Goal: Download file/media

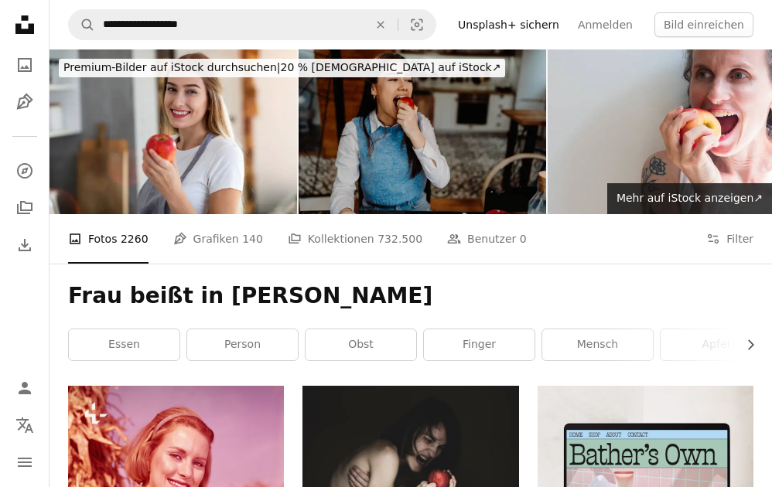
scroll to position [10811, 0]
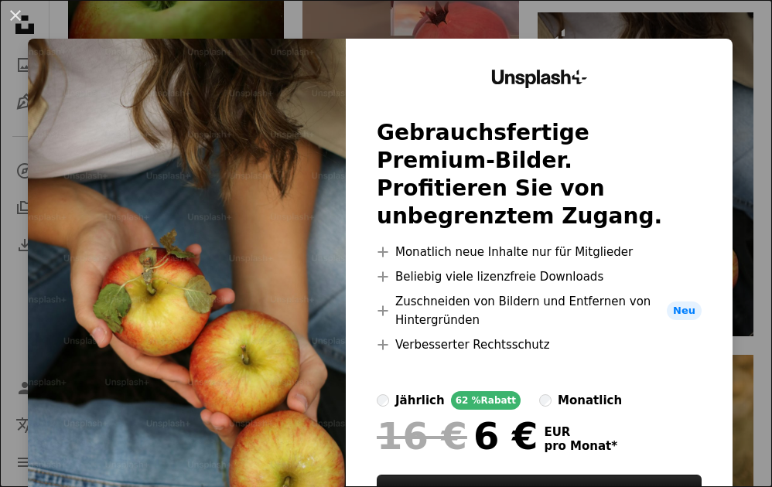
click at [694, 30] on div "An X shape Unsplash+ Gebrauchsfertige Premium-Bilder. Profitieren Sie von unbeg…" at bounding box center [386, 243] width 772 height 487
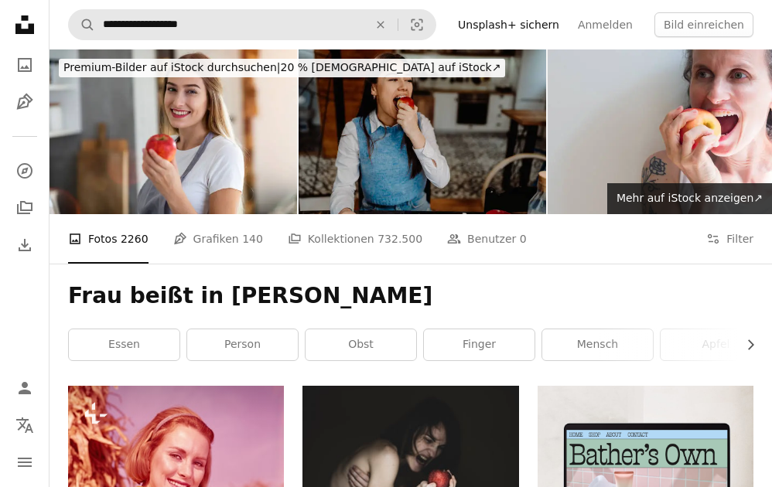
click at [320, 22] on input "**********" at bounding box center [229, 24] width 268 height 29
type input "********"
click at [69, 10] on button "A magnifying glass" at bounding box center [82, 24] width 26 height 29
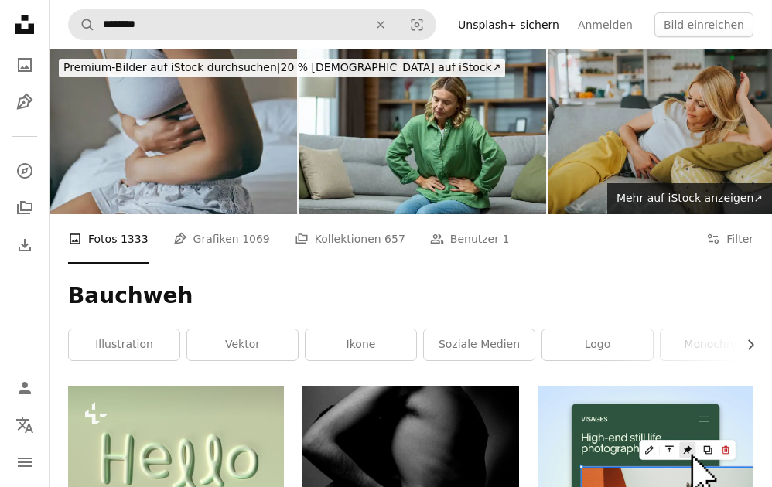
click at [250, 29] on input "********" at bounding box center [229, 24] width 268 height 29
type input "*********"
click at [69, 10] on button "A magnifying glass" at bounding box center [82, 24] width 26 height 29
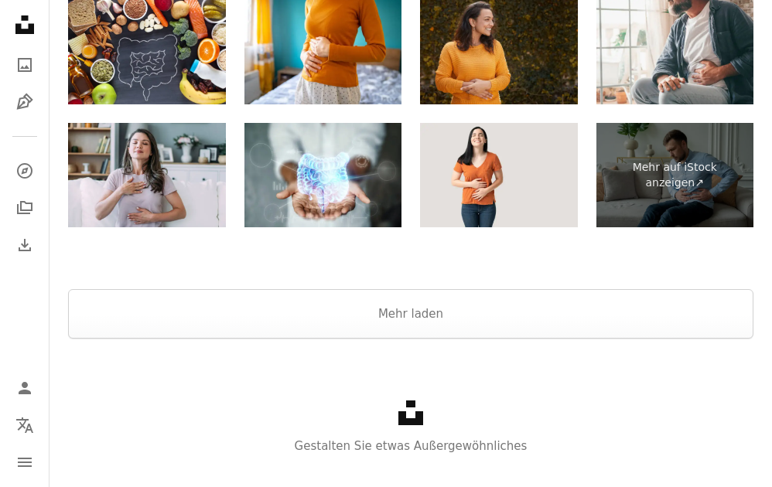
scroll to position [2462, 0]
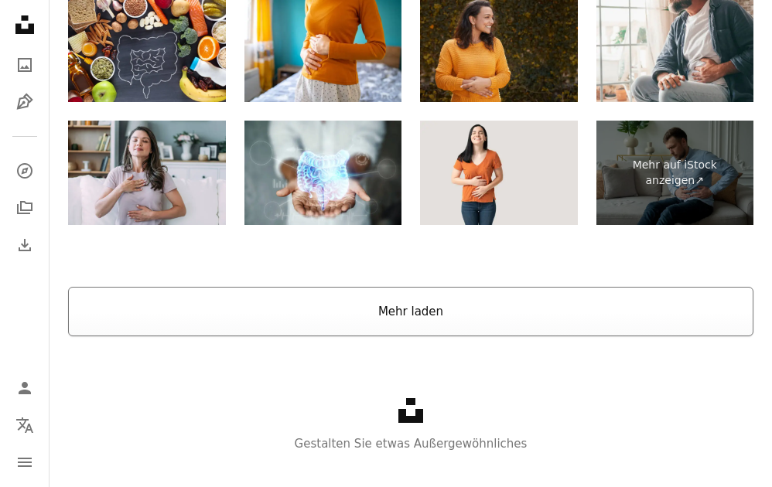
click at [507, 326] on button "Mehr laden" at bounding box center [410, 311] width 685 height 49
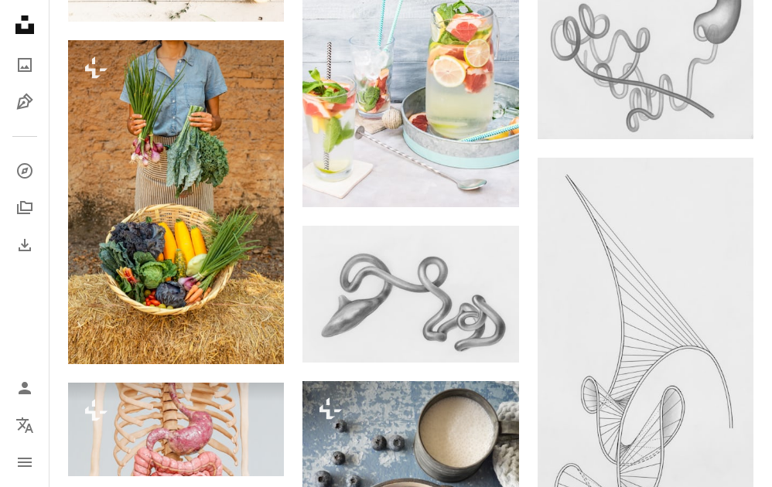
scroll to position [3123, 0]
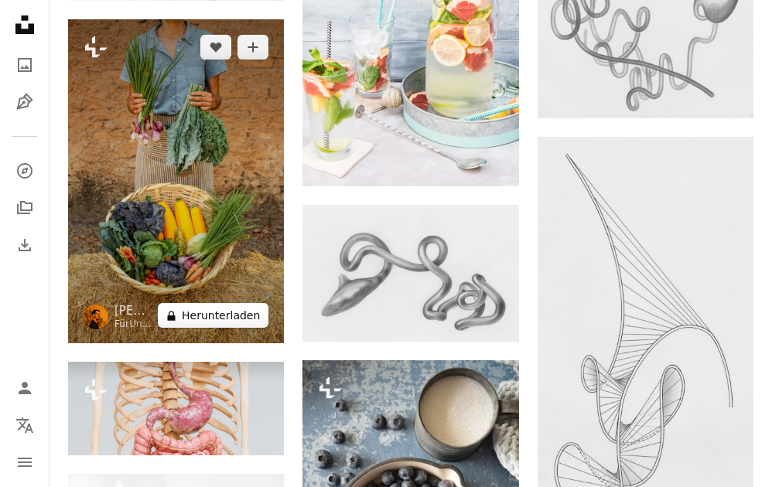
click at [239, 313] on button "A lock Herunterladen" at bounding box center [213, 315] width 111 height 25
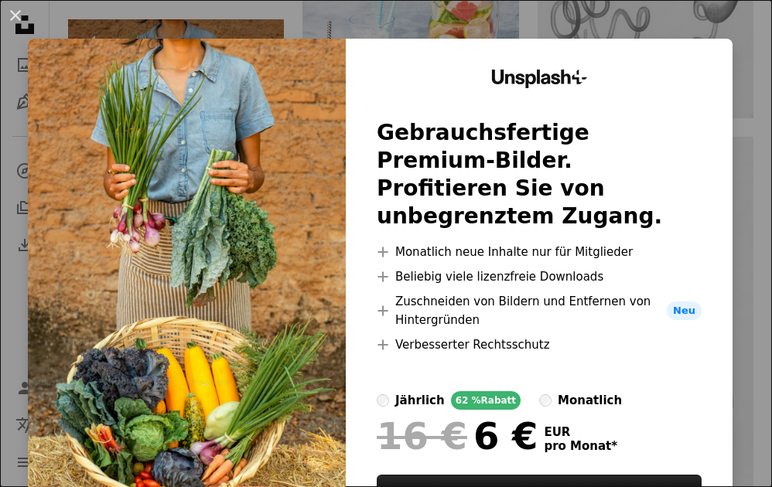
click at [720, 26] on div "An X shape Unsplash+ Gebrauchsfertige Premium-Bilder. Profitieren Sie von unbeg…" at bounding box center [386, 243] width 772 height 487
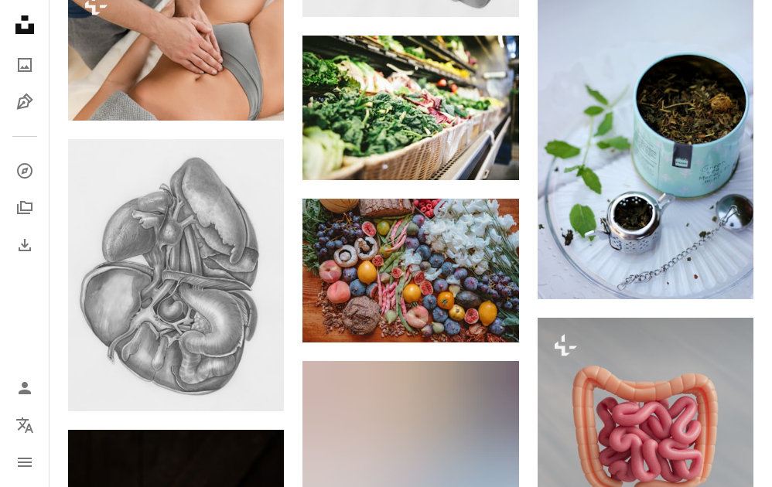
scroll to position [4271, 0]
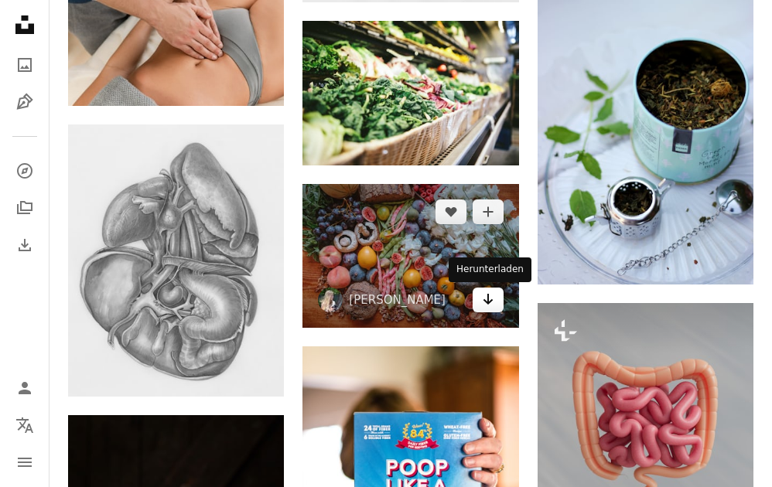
click at [490, 303] on icon "Arrow pointing down" at bounding box center [488, 299] width 12 height 19
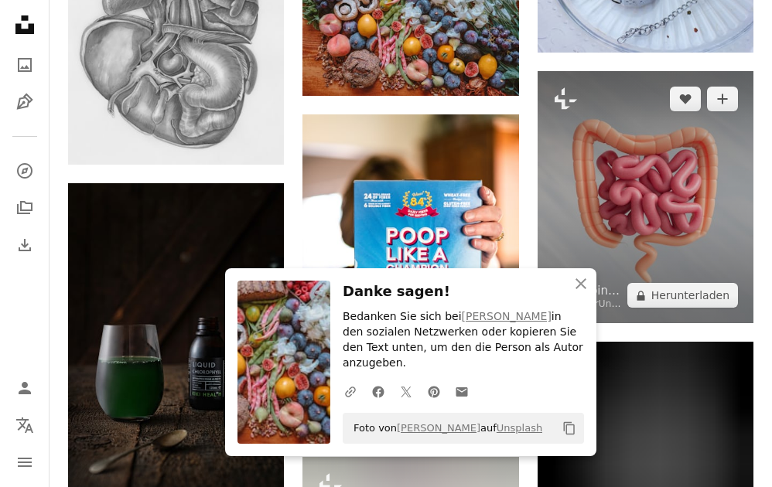
scroll to position [4557, 0]
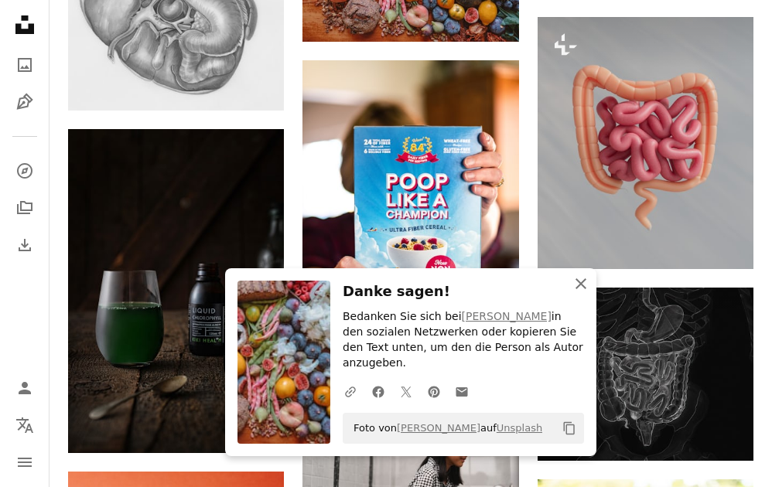
click at [581, 289] on icon "button" at bounding box center [580, 283] width 11 height 11
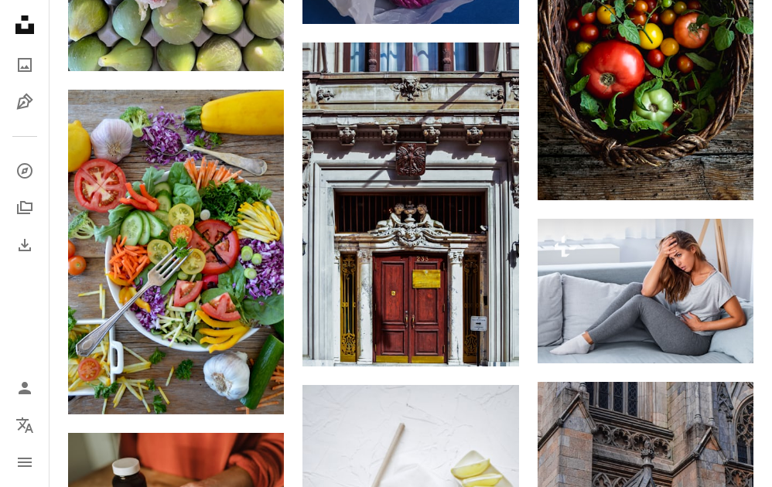
scroll to position [7196, 0]
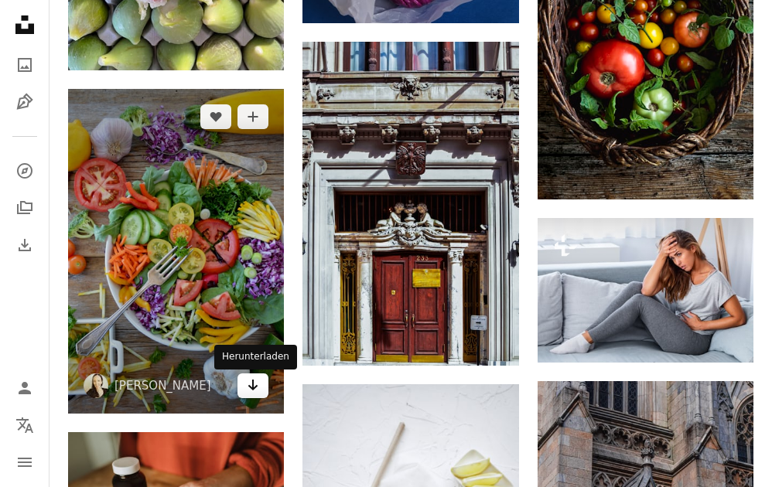
click at [252, 389] on icon "Herunterladen" at bounding box center [253, 385] width 10 height 11
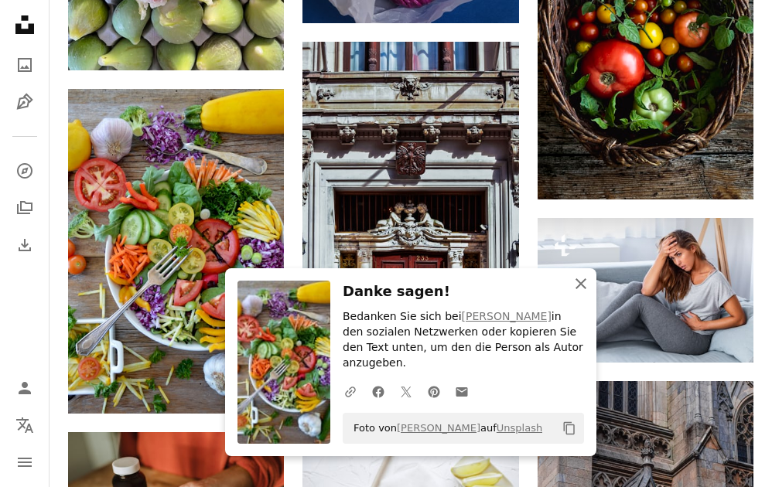
click at [584, 289] on icon "button" at bounding box center [580, 283] width 11 height 11
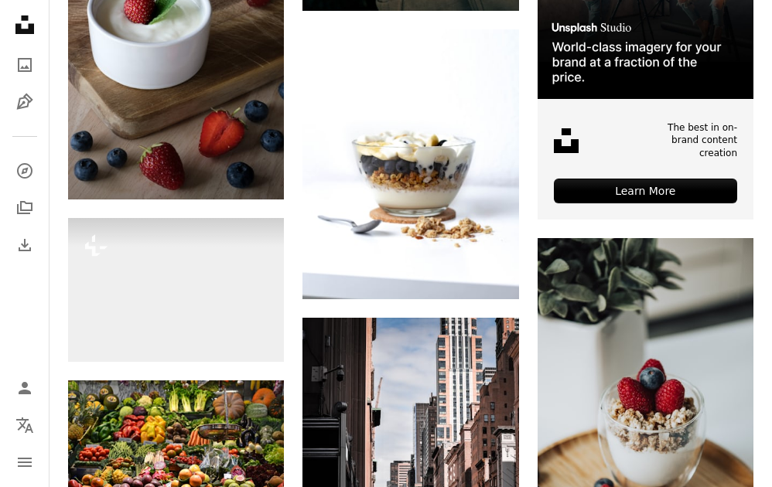
scroll to position [0, 0]
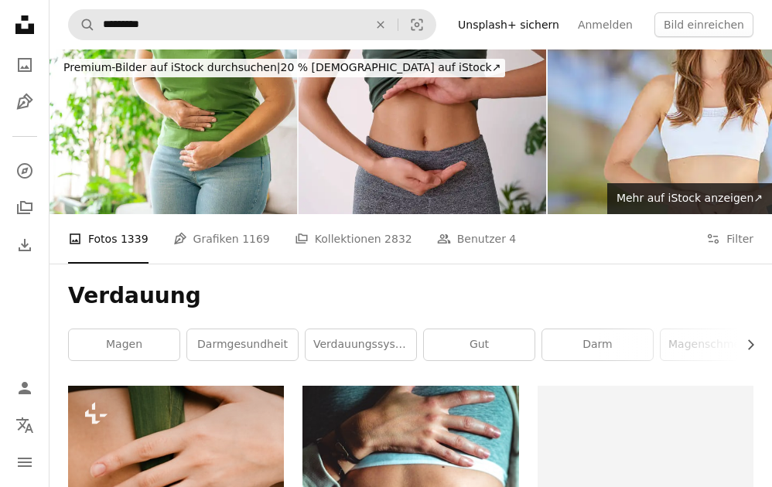
click at [241, 27] on input "*********" at bounding box center [229, 24] width 268 height 29
type input "**********"
click at [69, 10] on button "A magnifying glass" at bounding box center [82, 24] width 26 height 29
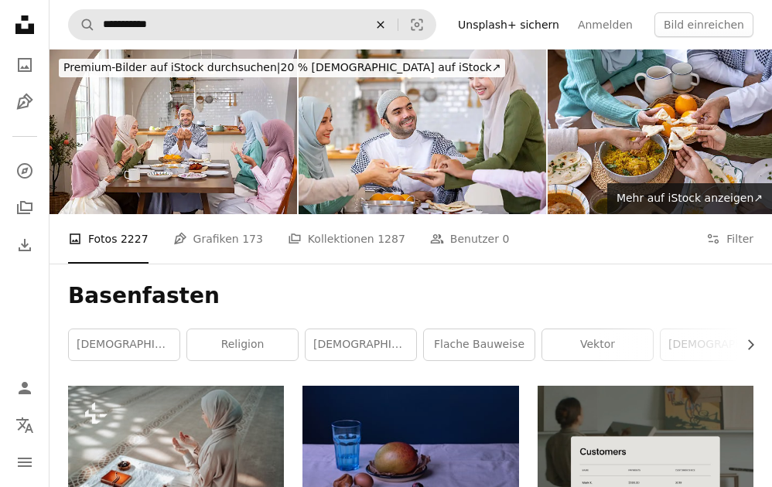
click at [383, 27] on icon "Finden Sie Bildmaterial auf der ganzen Webseite" at bounding box center [380, 24] width 7 height 7
click at [340, 26] on input "Finden Sie Bildmaterial auf der ganzen Webseite" at bounding box center [246, 24] width 303 height 29
click at [215, 24] on input "Finden Sie Bildmaterial auf der ganzen Webseite" at bounding box center [246, 24] width 303 height 29
type input "**********"
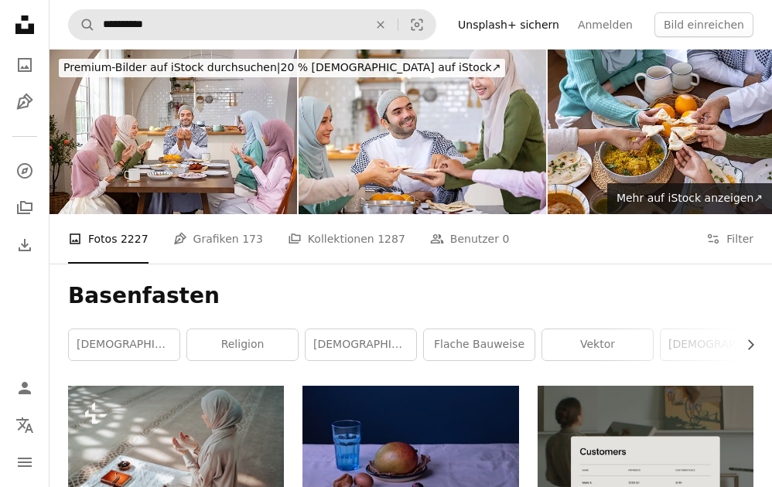
click at [69, 10] on button "A magnifying glass" at bounding box center [82, 24] width 26 height 29
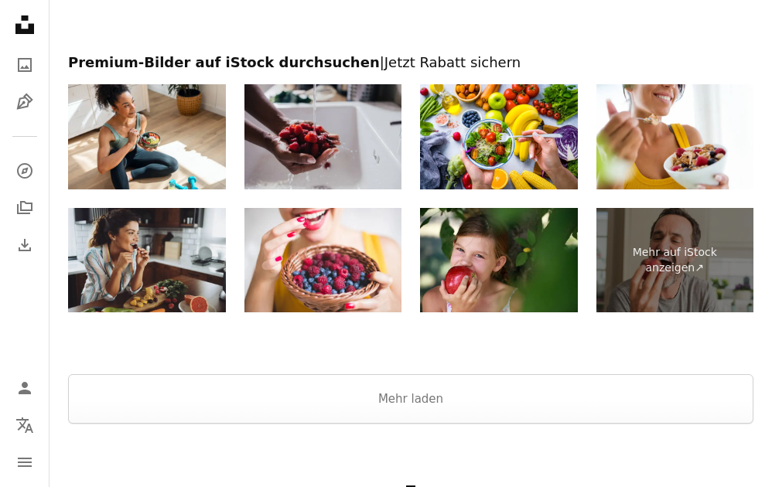
scroll to position [2452, 0]
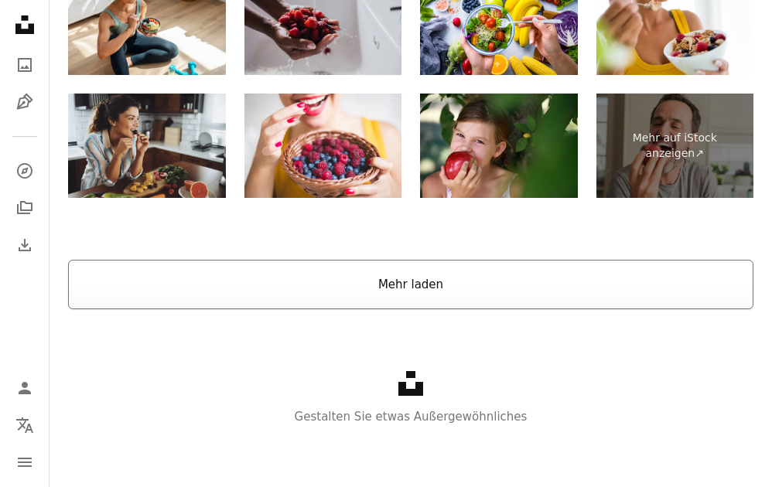
click at [611, 286] on button "Mehr laden" at bounding box center [410, 284] width 685 height 49
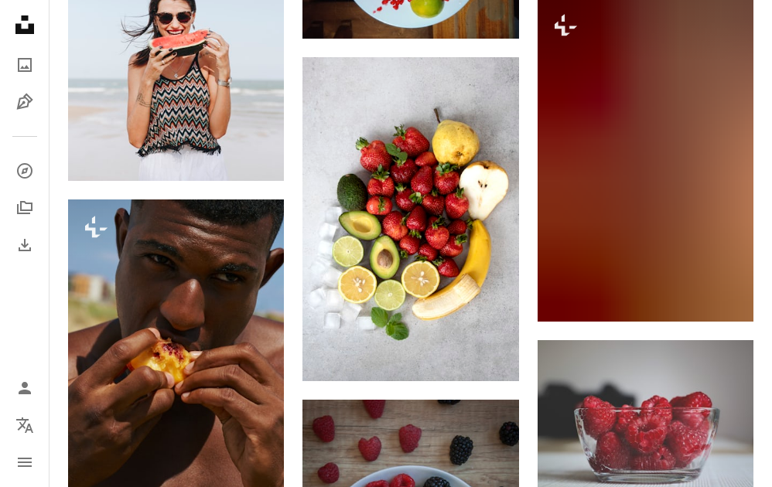
scroll to position [1945, 0]
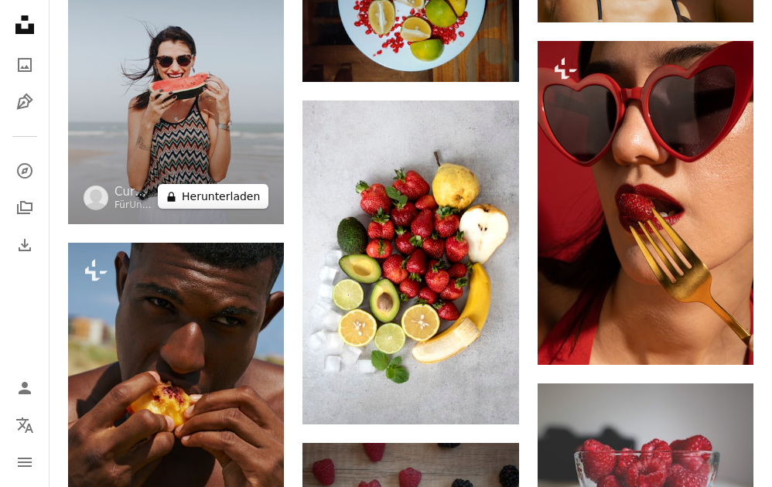
click at [229, 201] on button "A lock Herunterladen" at bounding box center [213, 196] width 111 height 25
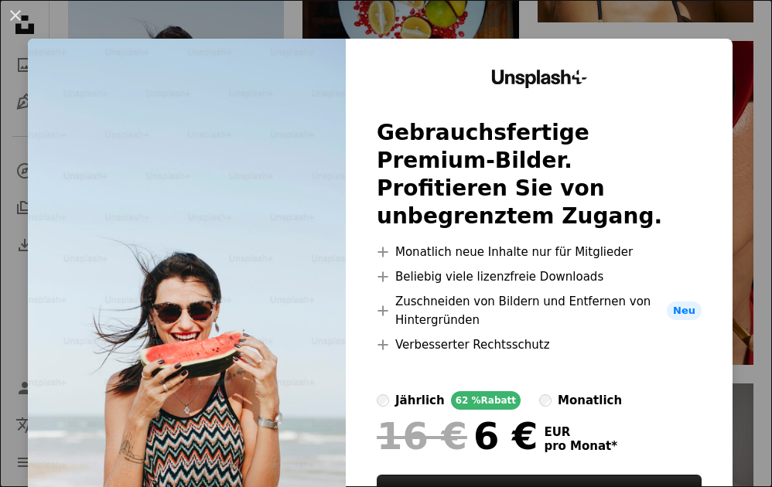
click at [319, 22] on div "An X shape Unsplash+ Gebrauchsfertige Premium-Bilder. Profitieren Sie von unbeg…" at bounding box center [386, 243] width 772 height 487
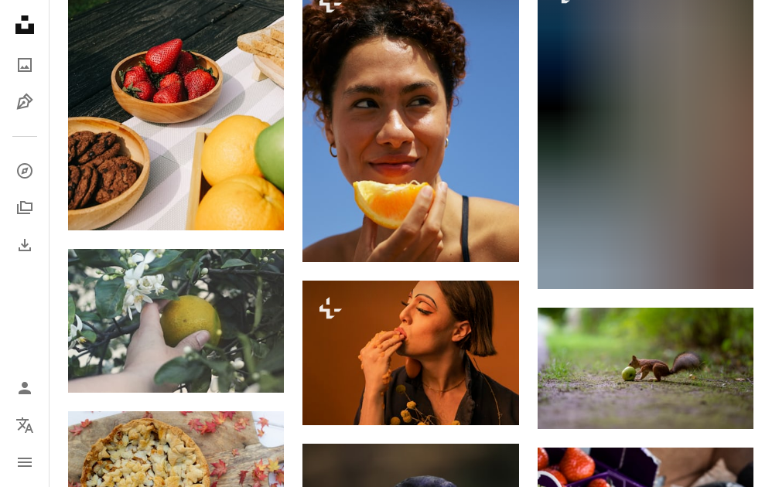
scroll to position [6538, 0]
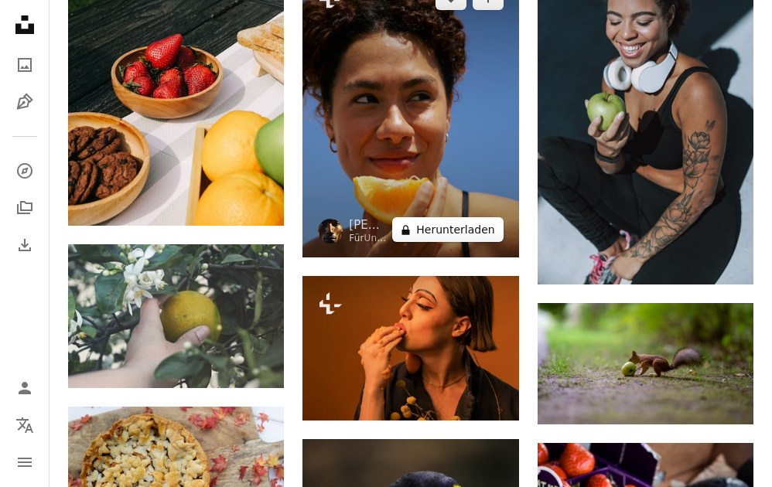
click at [479, 237] on button "A lock Herunterladen" at bounding box center [447, 229] width 111 height 25
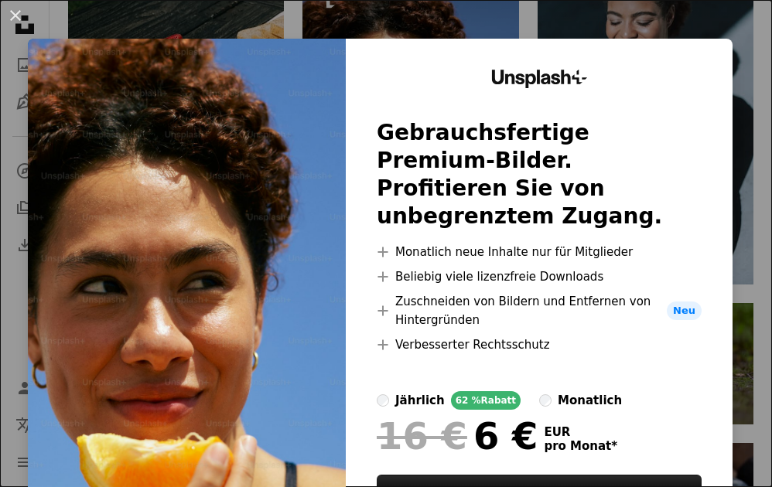
click at [565, 26] on div "An X shape Unsplash+ Gebrauchsfertige Premium-Bilder. Profitieren Sie von unbeg…" at bounding box center [386, 243] width 772 height 487
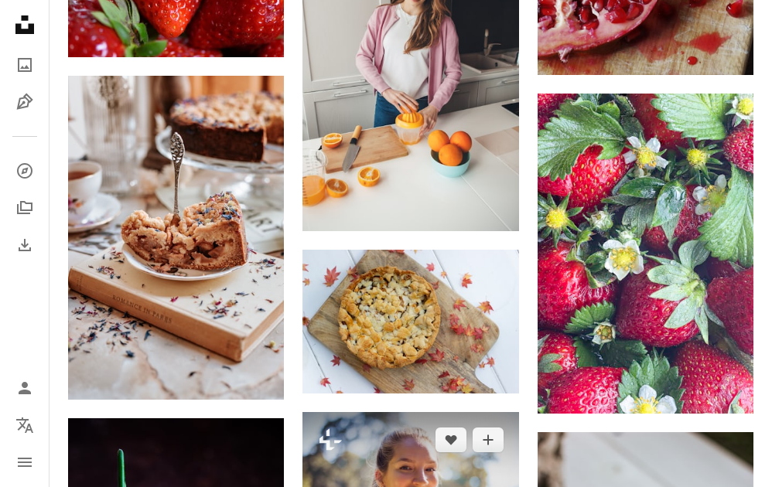
scroll to position [11154, 0]
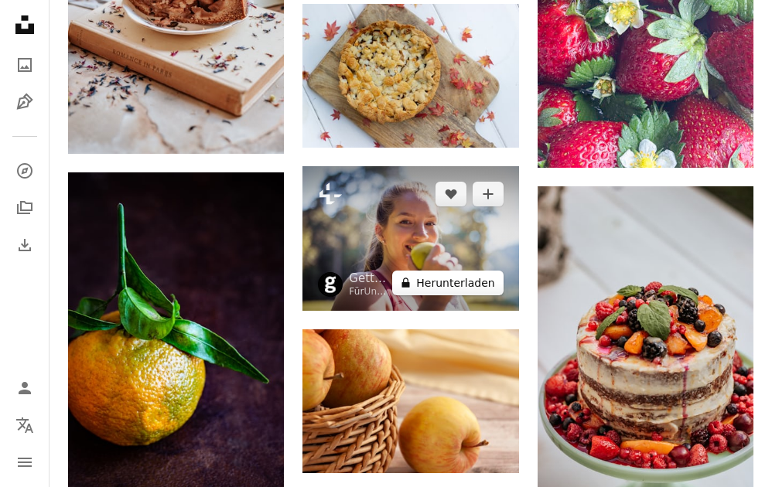
click at [482, 287] on button "A lock Herunterladen" at bounding box center [447, 283] width 111 height 25
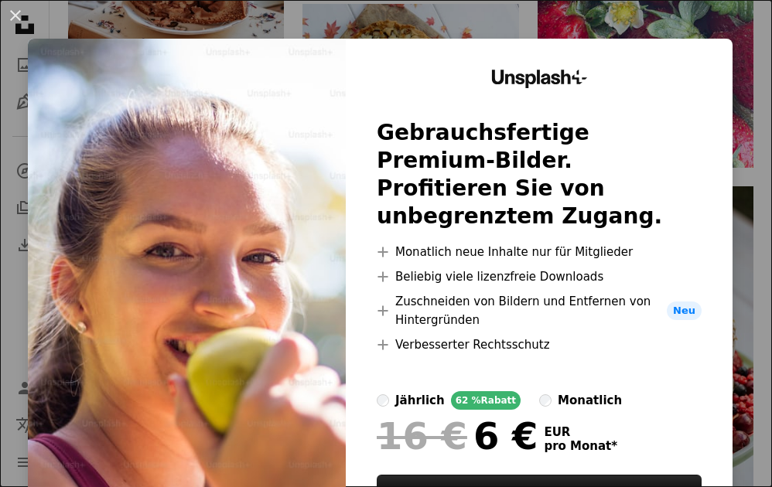
click at [667, 15] on div "An X shape Unsplash+ Gebrauchsfertige Premium-Bilder. Profitieren Sie von unbeg…" at bounding box center [386, 243] width 772 height 487
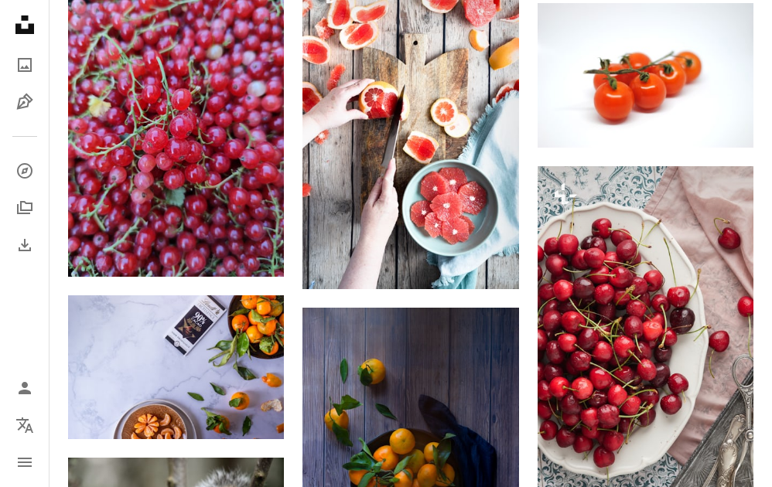
scroll to position [12049, 0]
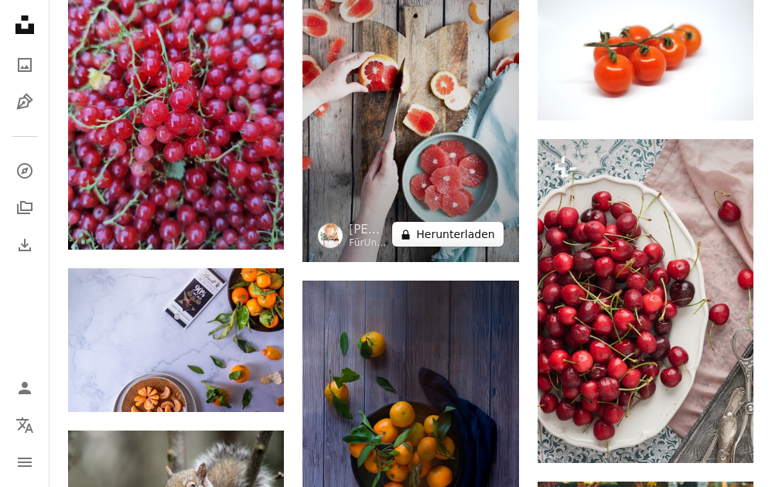
click at [489, 241] on button "A lock Herunterladen" at bounding box center [447, 234] width 111 height 25
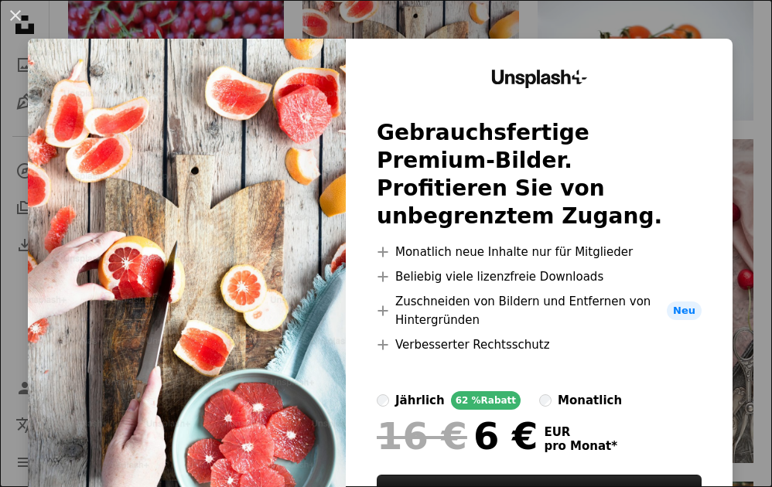
click at [565, 15] on div "An X shape Unsplash+ Gebrauchsfertige Premium-Bilder. Profitieren Sie von unbeg…" at bounding box center [386, 243] width 772 height 487
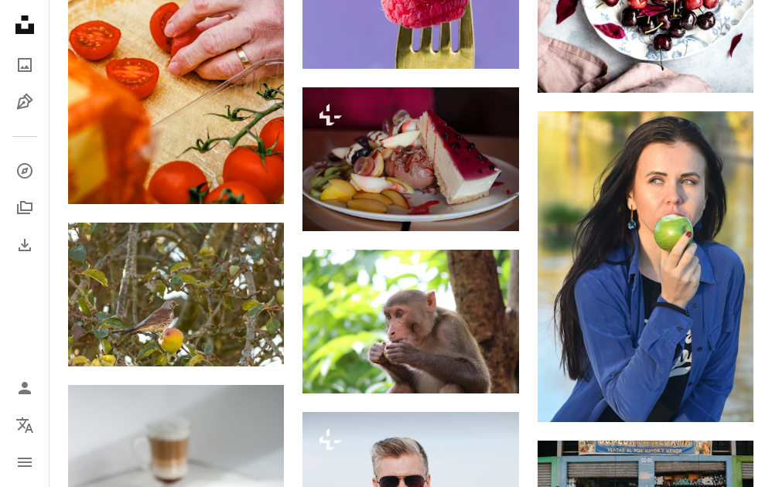
scroll to position [13770, 0]
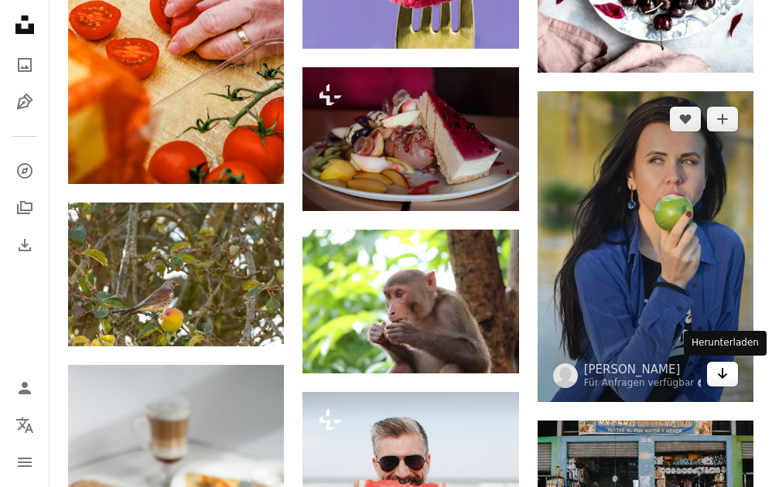
click at [723, 378] on icon "Herunterladen" at bounding box center [722, 373] width 10 height 11
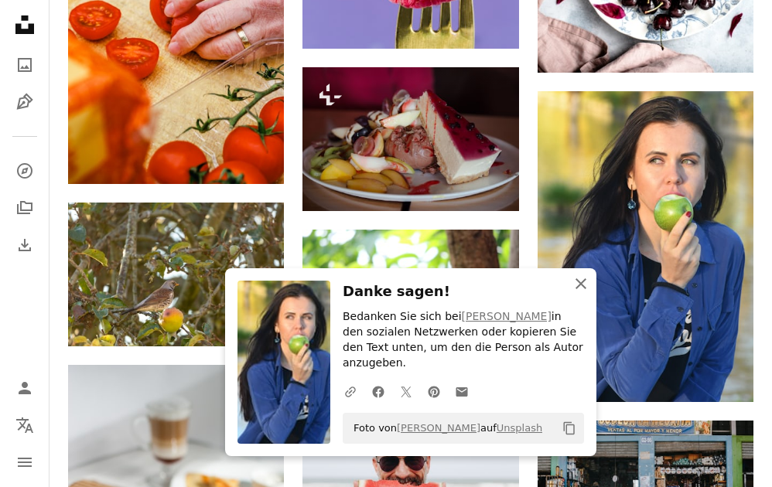
click at [581, 287] on icon "An X shape" at bounding box center [580, 283] width 19 height 19
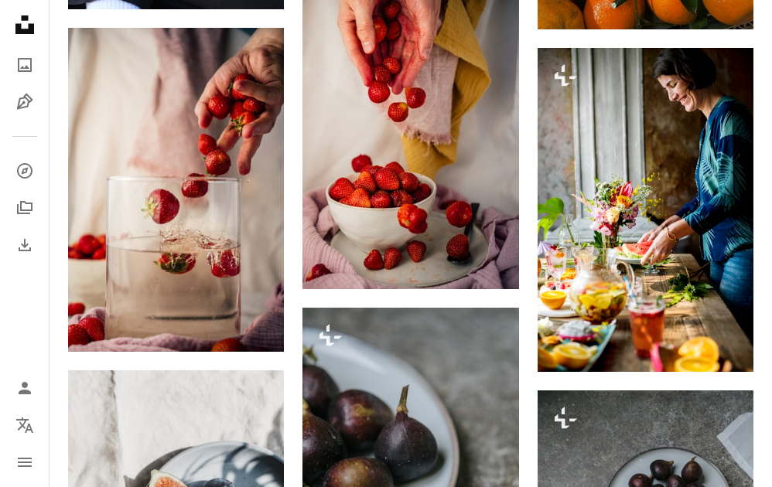
scroll to position [14960, 0]
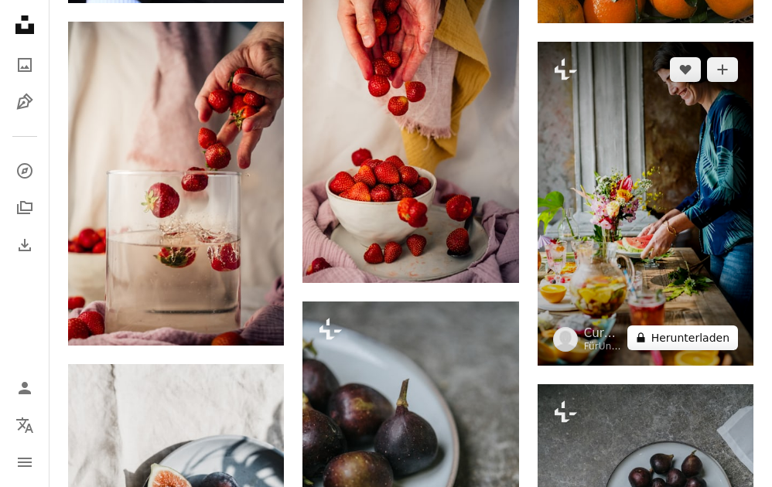
click at [692, 341] on button "A lock Herunterladen" at bounding box center [682, 337] width 111 height 25
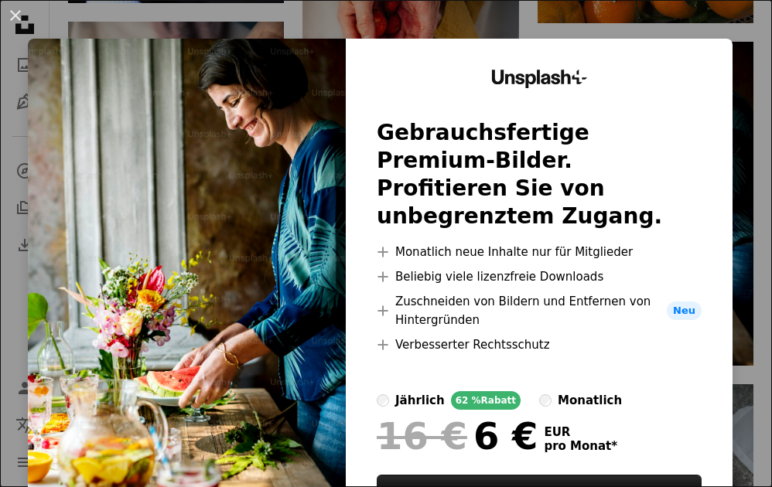
click at [658, 22] on div "An X shape Unsplash+ Gebrauchsfertige Premium-Bilder. Profitieren Sie von unbeg…" at bounding box center [386, 243] width 772 height 487
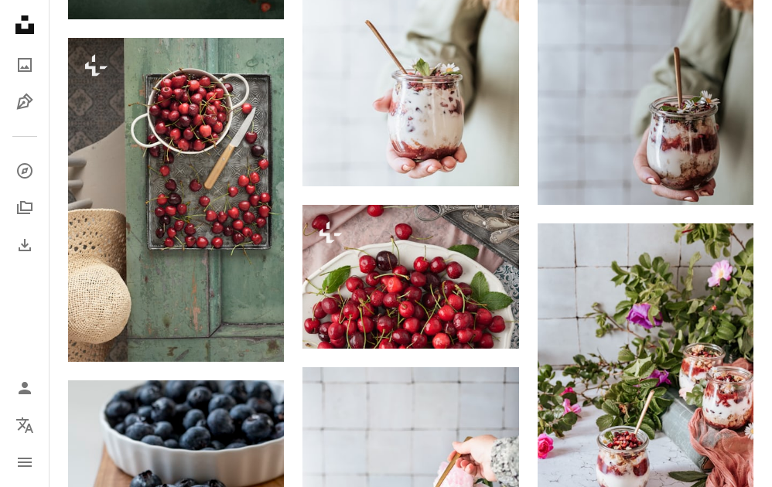
scroll to position [26941, 0]
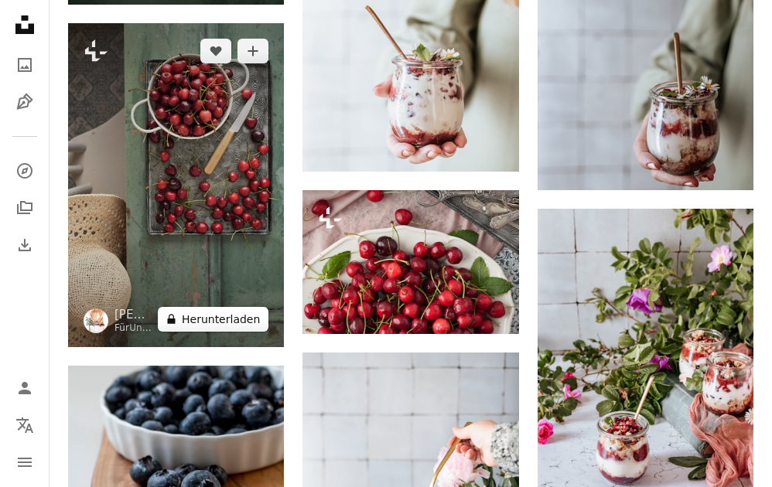
click at [251, 324] on button "A lock Herunterladen" at bounding box center [213, 319] width 111 height 25
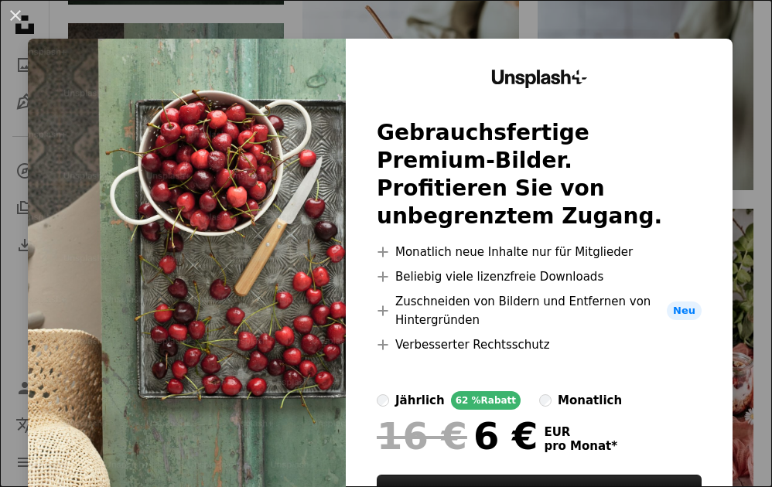
click at [526, 18] on div "An X shape Unsplash+ Gebrauchsfertige Premium-Bilder. Profitieren Sie von unbeg…" at bounding box center [386, 243] width 772 height 487
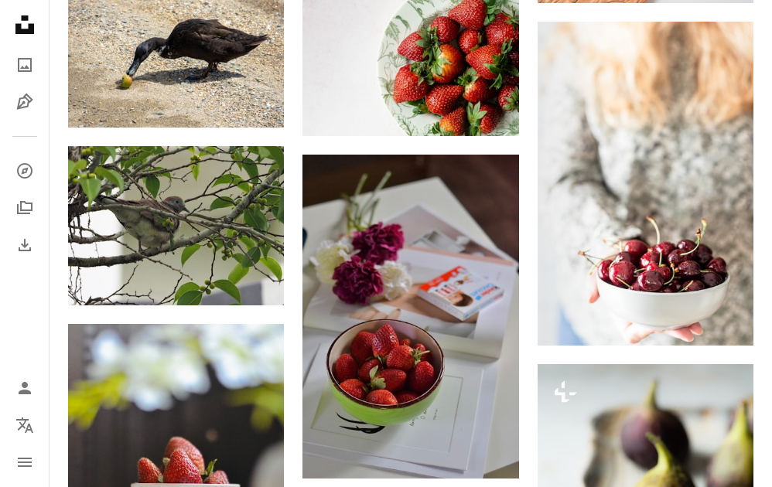
scroll to position [28676, 0]
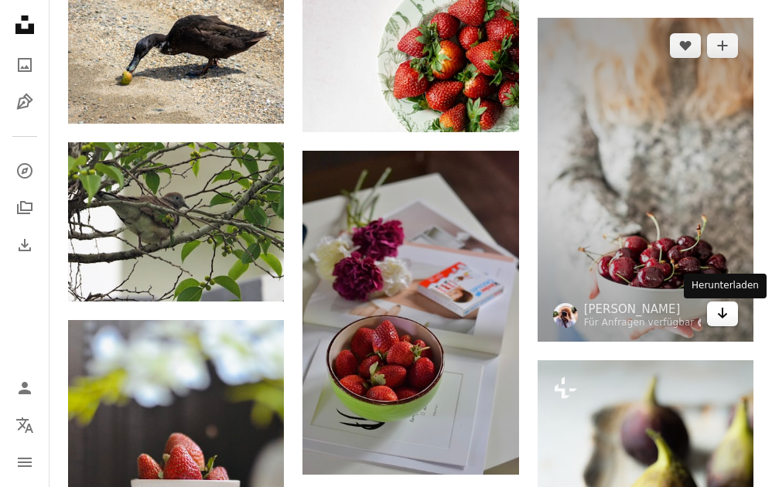
click at [723, 316] on icon "Herunterladen" at bounding box center [722, 313] width 10 height 11
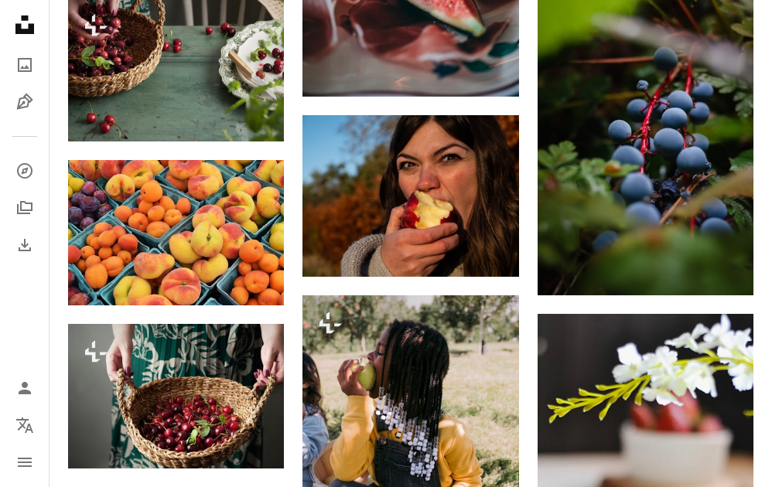
scroll to position [30081, 0]
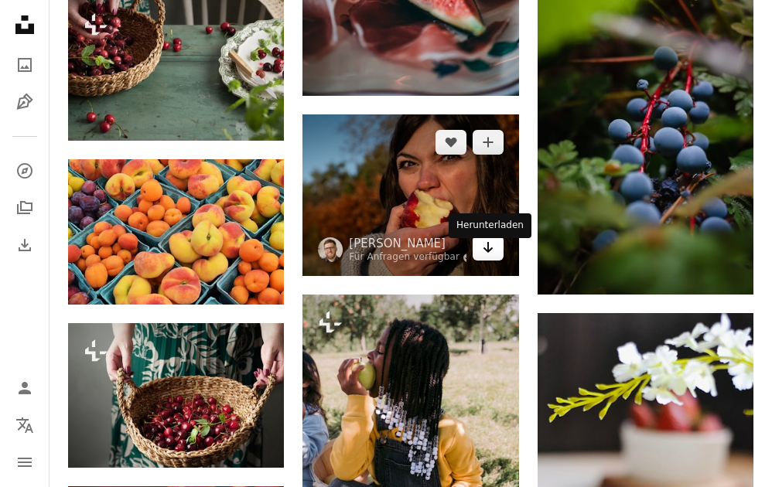
click at [486, 257] on icon "Arrow pointing down" at bounding box center [488, 247] width 12 height 19
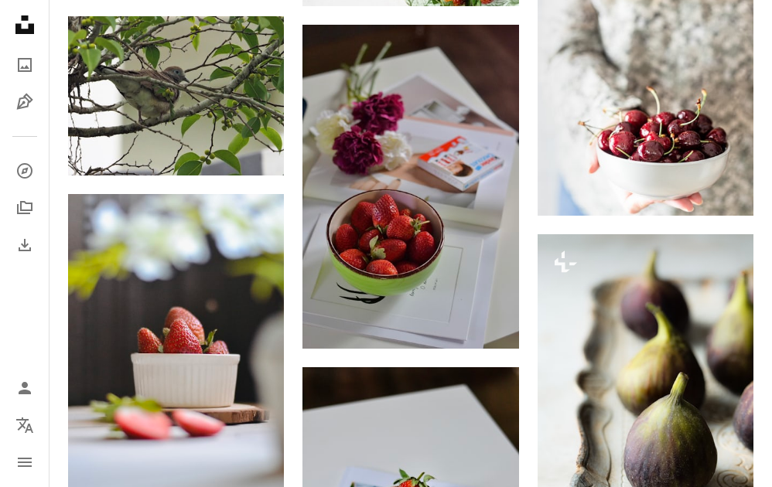
scroll to position [0, 0]
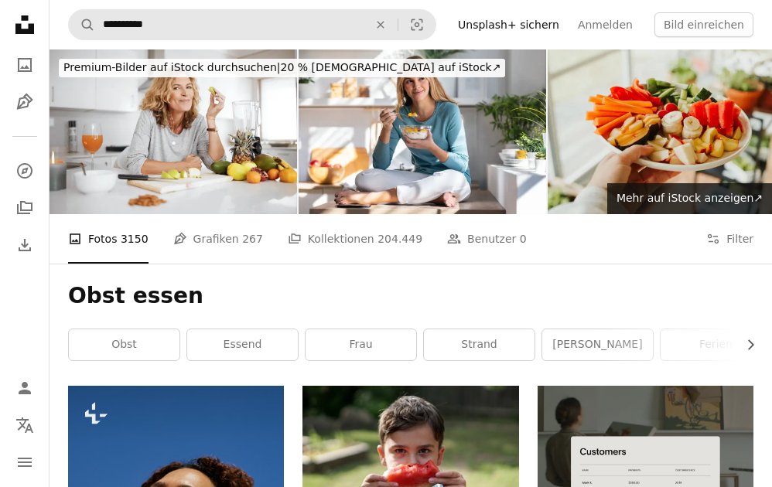
click at [217, 23] on input "**********" at bounding box center [229, 24] width 268 height 29
type input "**********"
click at [69, 10] on button "A magnifying glass" at bounding box center [82, 24] width 26 height 29
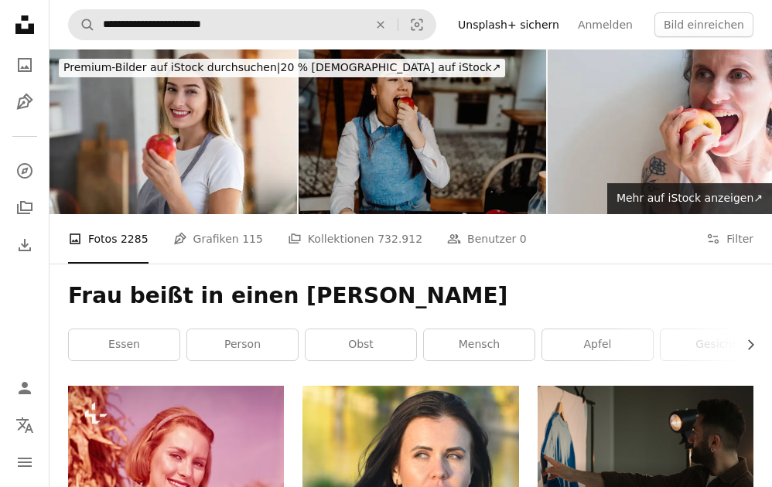
click at [121, 28] on input "**********" at bounding box center [229, 24] width 268 height 29
type input "**********"
click at [69, 10] on button "A magnifying glass" at bounding box center [82, 24] width 26 height 29
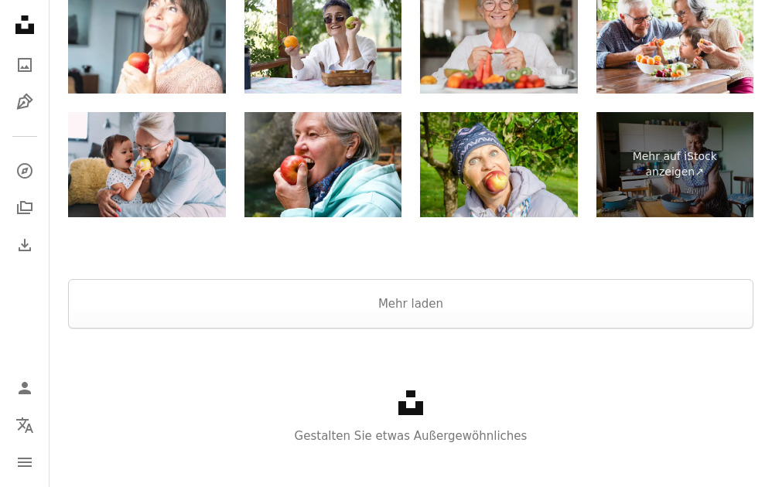
scroll to position [2210, 0]
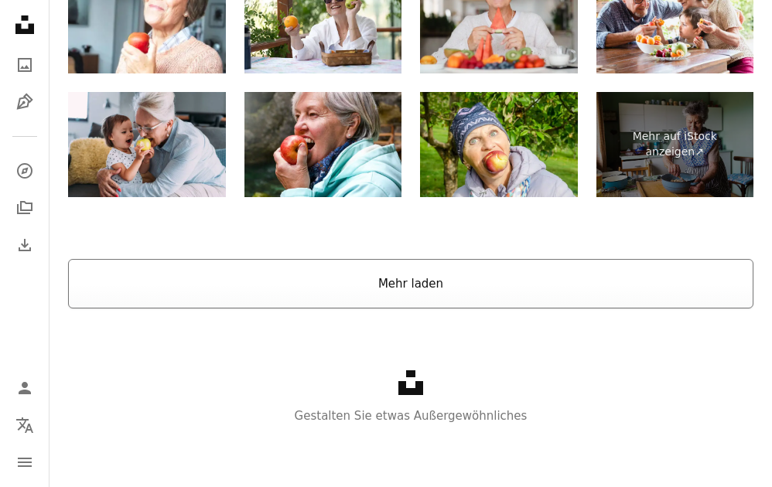
click at [496, 284] on button "Mehr laden" at bounding box center [410, 283] width 685 height 49
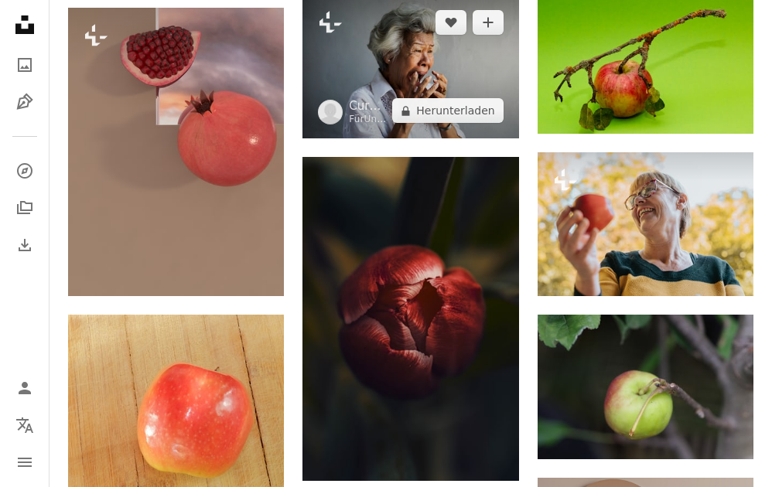
scroll to position [3824, 0]
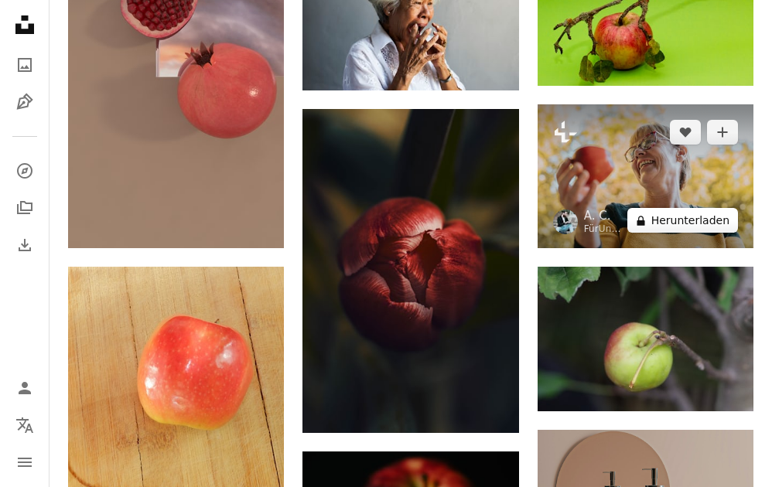
click at [711, 225] on button "A lock Herunterladen" at bounding box center [682, 220] width 111 height 25
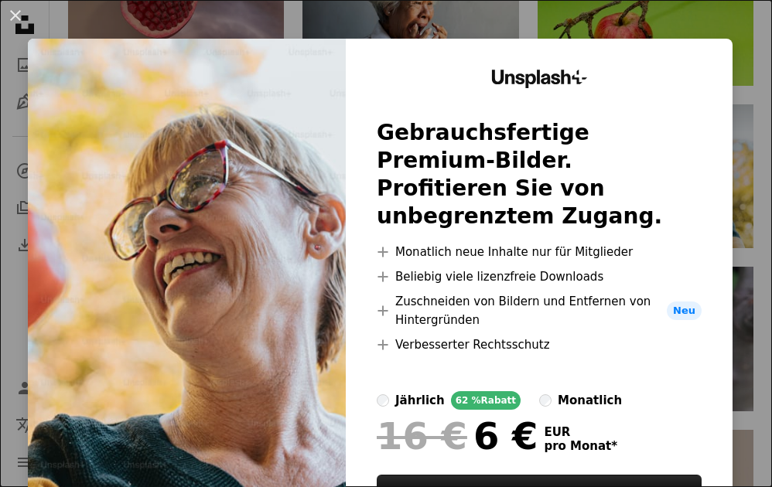
click at [688, 18] on div "An X shape Unsplash+ Gebrauchsfertige Premium-Bilder. Profitieren Sie von unbeg…" at bounding box center [386, 243] width 772 height 487
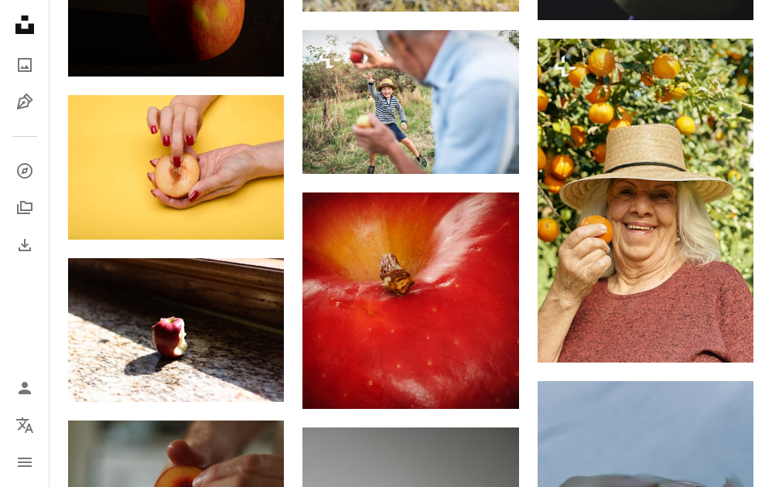
scroll to position [4762, 0]
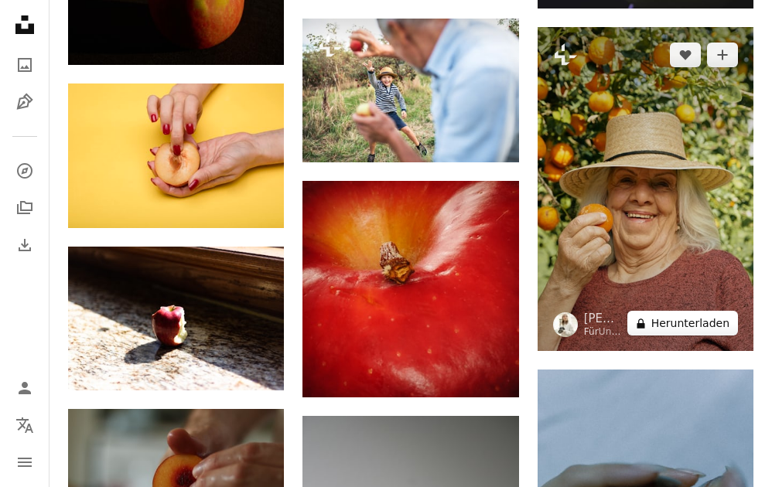
click at [687, 326] on button "A lock Herunterladen" at bounding box center [682, 323] width 111 height 25
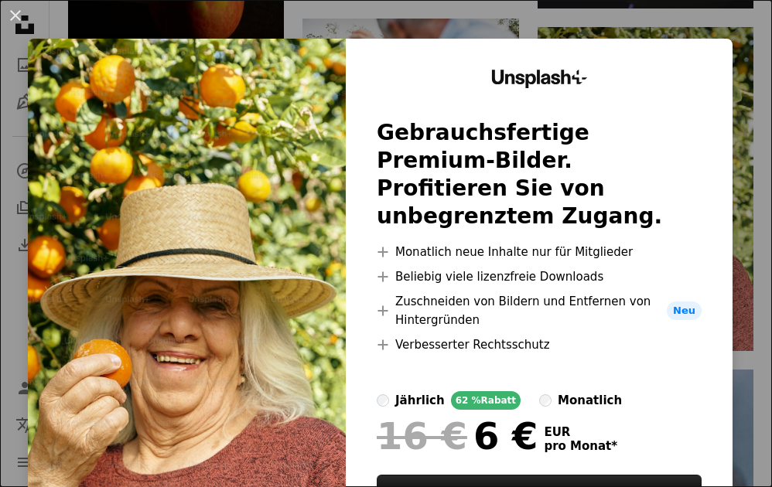
click at [667, 22] on div "An X shape Unsplash+ Gebrauchsfertige Premium-Bilder. Profitieren Sie von unbeg…" at bounding box center [386, 243] width 772 height 487
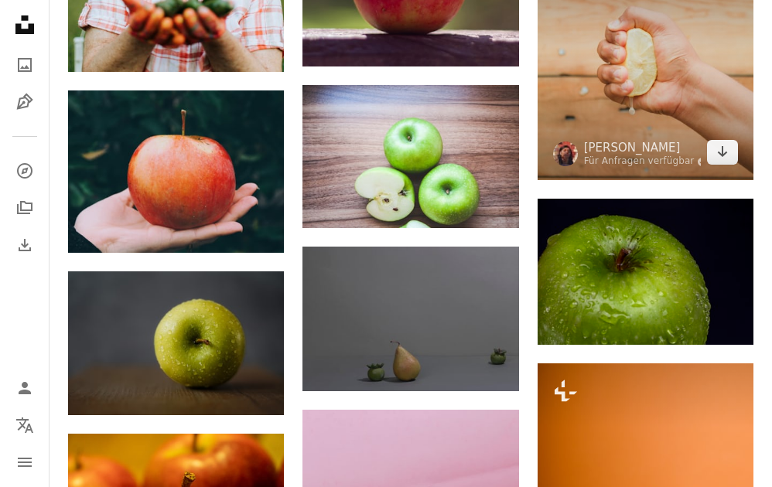
scroll to position [19732, 0]
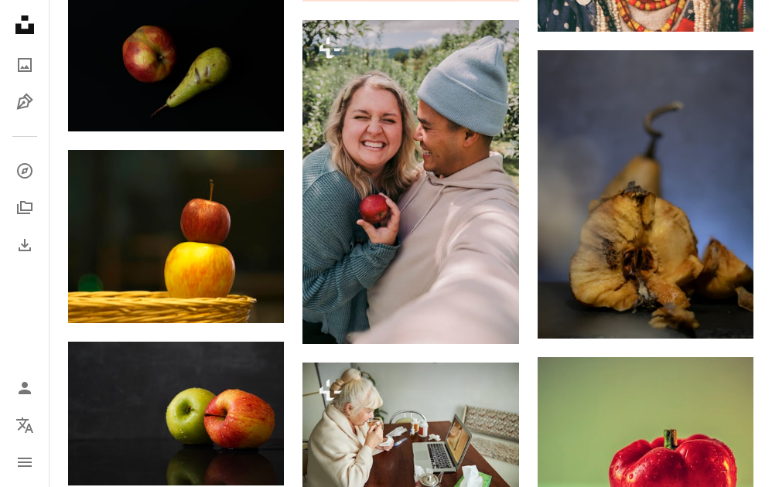
scroll to position [25365, 0]
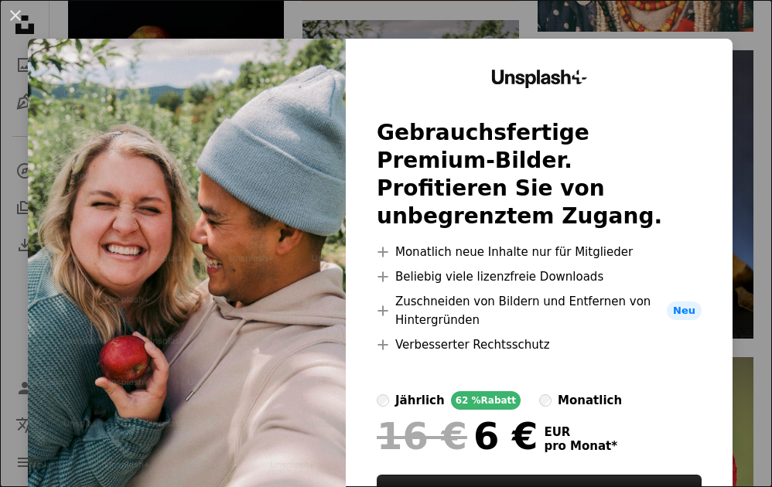
click at [542, 15] on div "An X shape Unsplash+ Gebrauchsfertige Premium-Bilder. Profitieren Sie von unbeg…" at bounding box center [386, 243] width 772 height 487
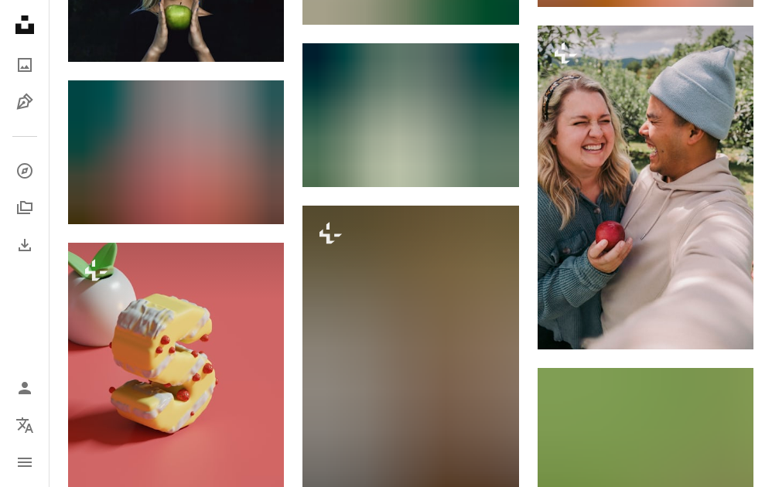
scroll to position [29836, 0]
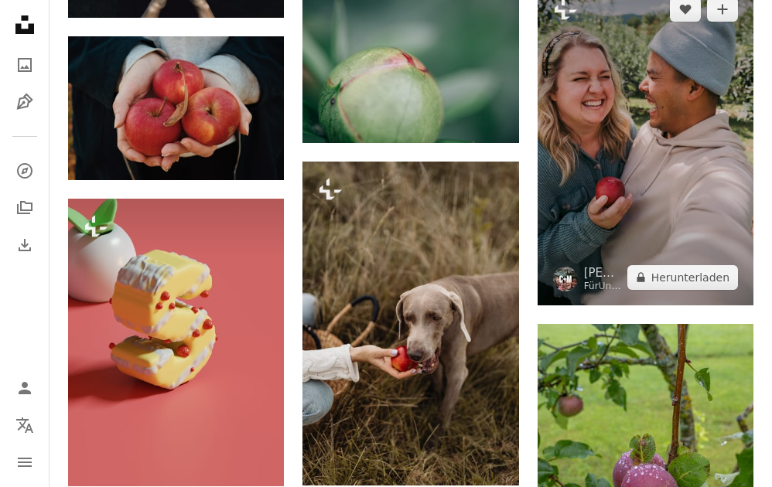
click at [605, 165] on img at bounding box center [645, 143] width 216 height 324
click at [676, 281] on button "A lock Herunterladen" at bounding box center [682, 277] width 111 height 25
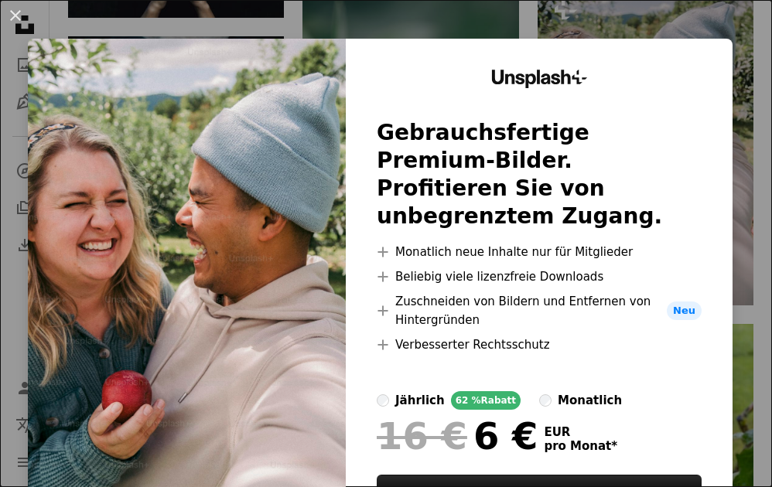
click at [676, 12] on div "An X shape Unsplash+ Gebrauchsfertige Premium-Bilder. Profitieren Sie von unbeg…" at bounding box center [386, 243] width 772 height 487
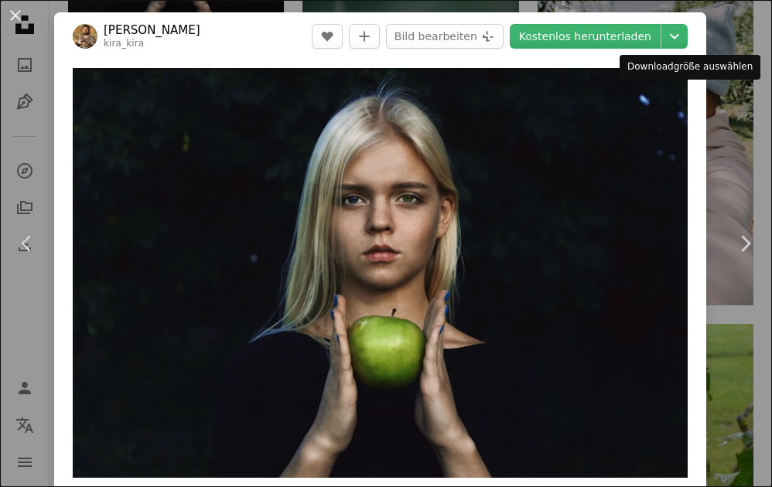
click at [734, 74] on div "Downloadgröße auswählen" at bounding box center [689, 67] width 141 height 25
click at [755, 148] on div "An X shape Chevron left Chevron right Kira Kira kira_kira A heart A plus sign B…" at bounding box center [386, 243] width 772 height 487
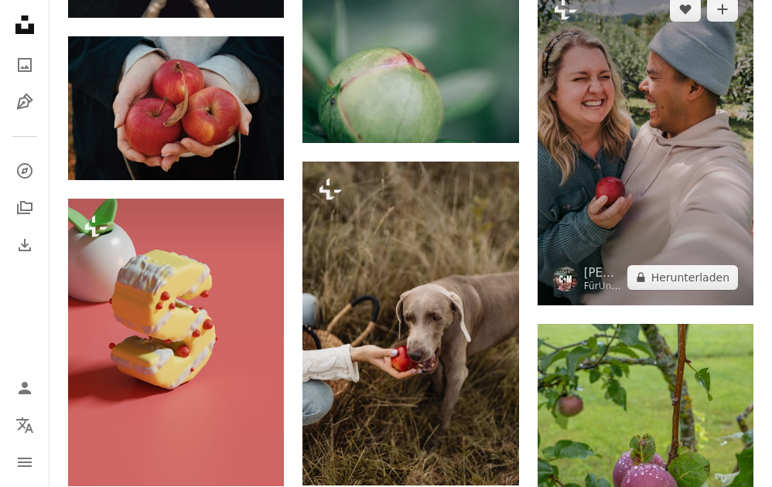
click at [738, 143] on img at bounding box center [645, 143] width 216 height 324
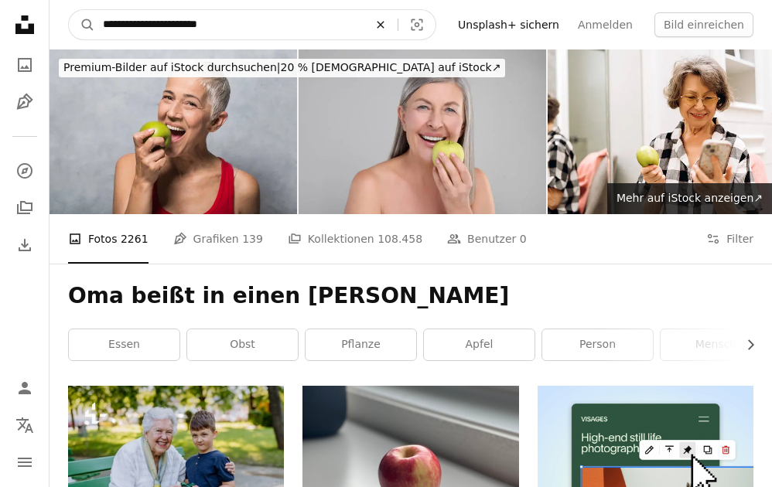
click at [383, 25] on icon "Finden Sie Bildmaterial auf der ganzen Webseite" at bounding box center [380, 24] width 7 height 7
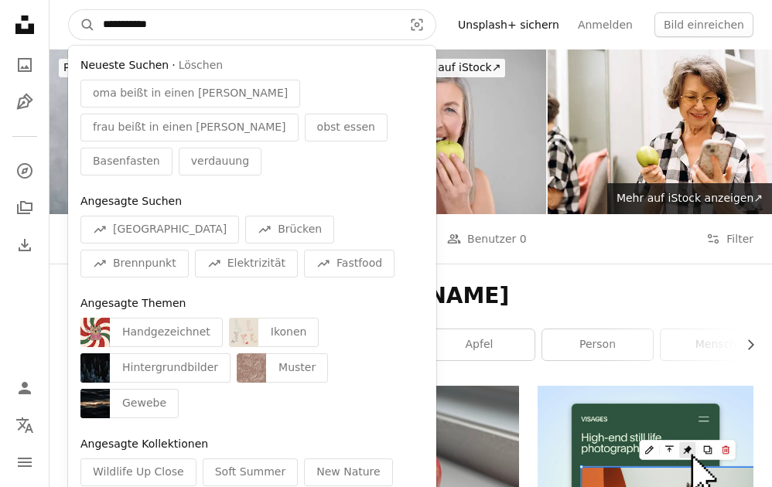
click button "A magnifying glass" at bounding box center [82, 24] width 26 height 29
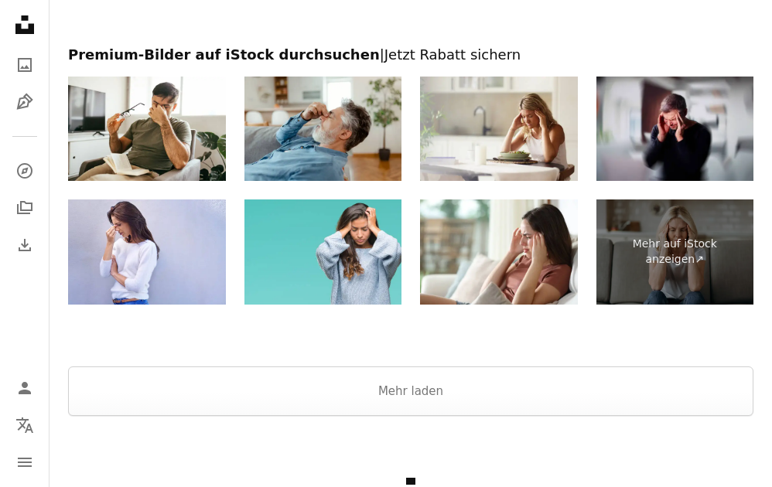
scroll to position [2074, 0]
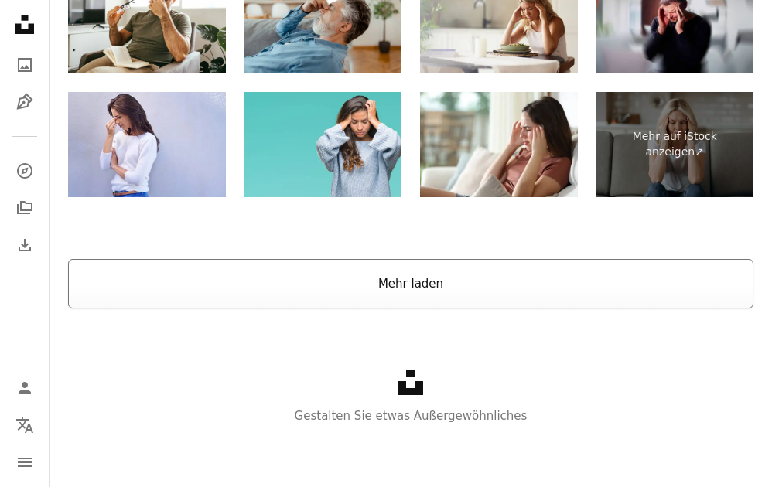
click at [438, 285] on button "Mehr laden" at bounding box center [410, 283] width 685 height 49
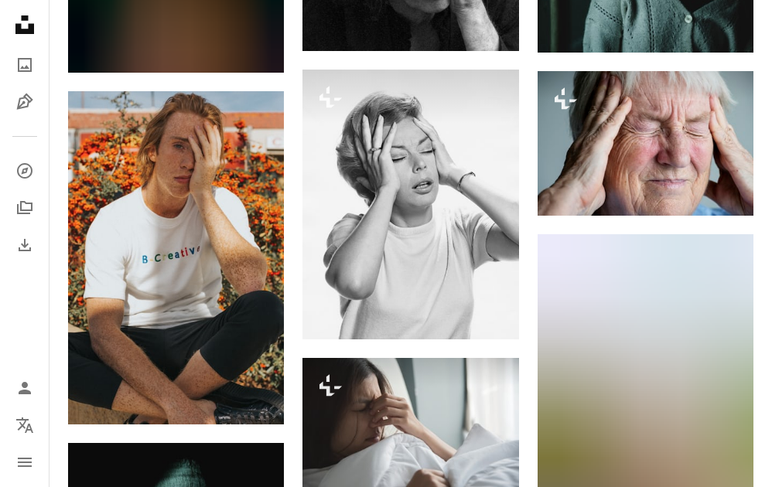
scroll to position [5200, 0]
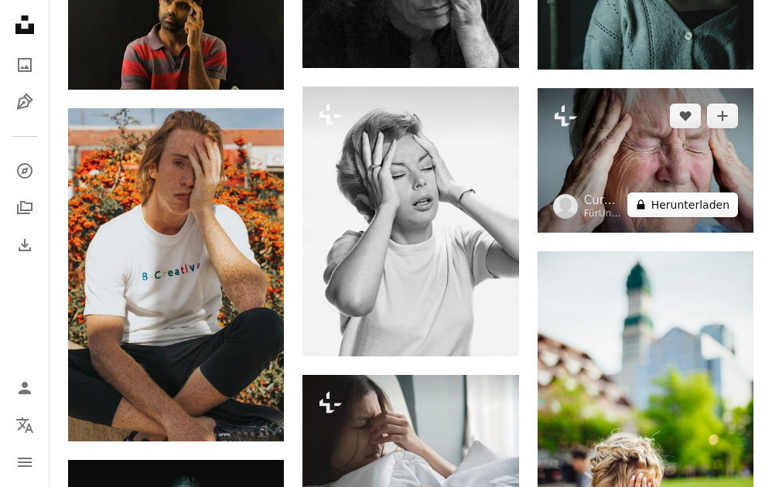
click at [676, 204] on button "A lock Herunterladen" at bounding box center [682, 205] width 111 height 25
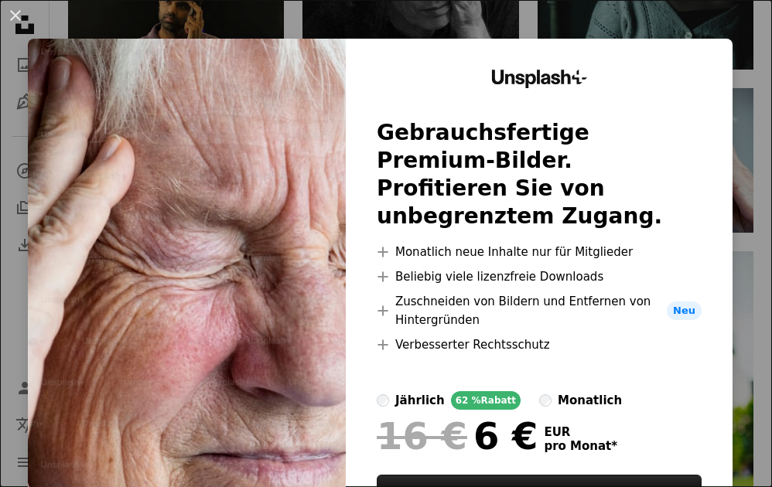
click at [667, 21] on div "An X shape Unsplash+ Gebrauchsfertige Premium-Bilder. Profitieren Sie von unbeg…" at bounding box center [386, 243] width 772 height 487
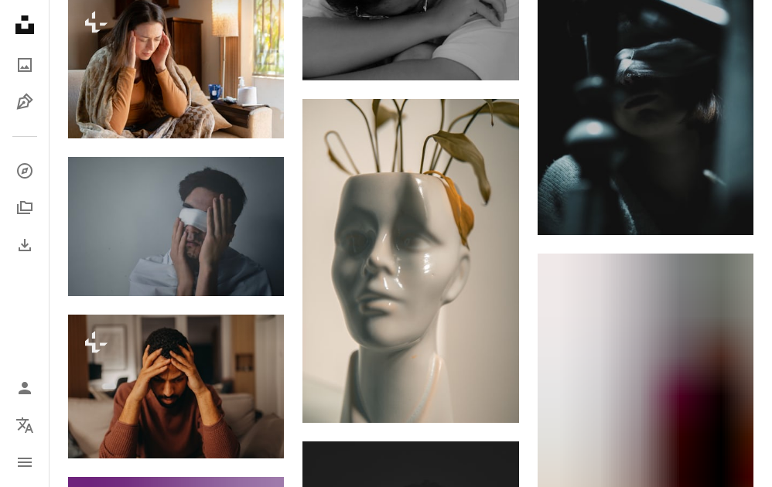
scroll to position [7603, 0]
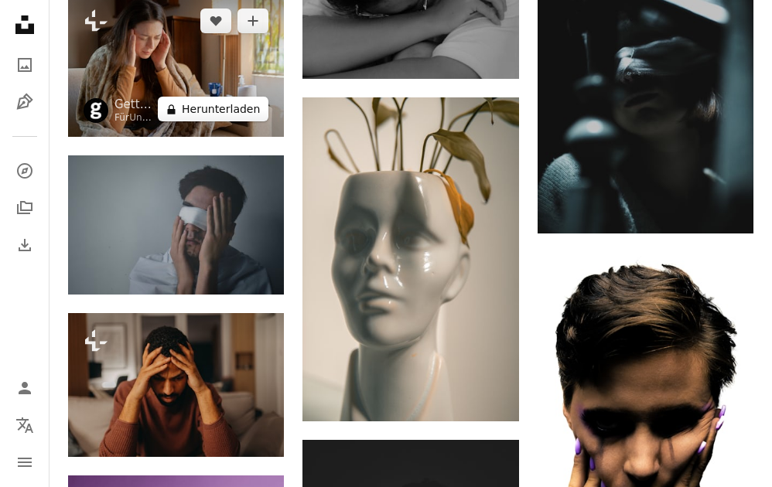
click at [246, 115] on button "A lock Herunterladen" at bounding box center [213, 109] width 111 height 25
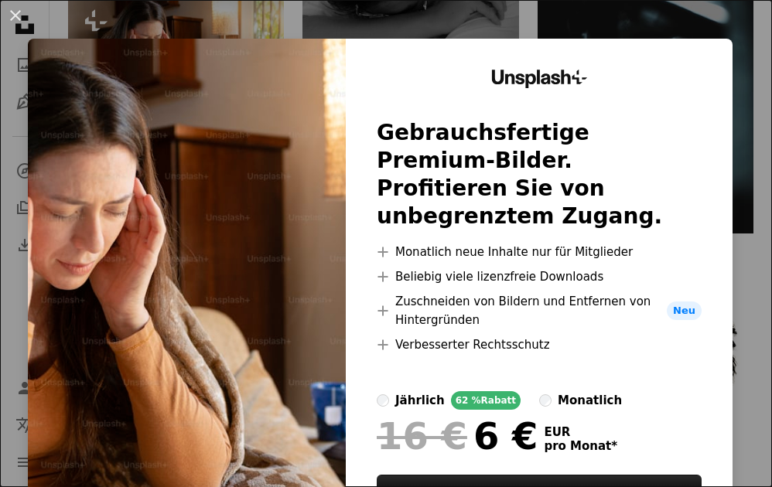
click at [574, 26] on div "An X shape Unsplash+ Gebrauchsfertige Premium-Bilder. Profitieren Sie von unbeg…" at bounding box center [386, 243] width 772 height 487
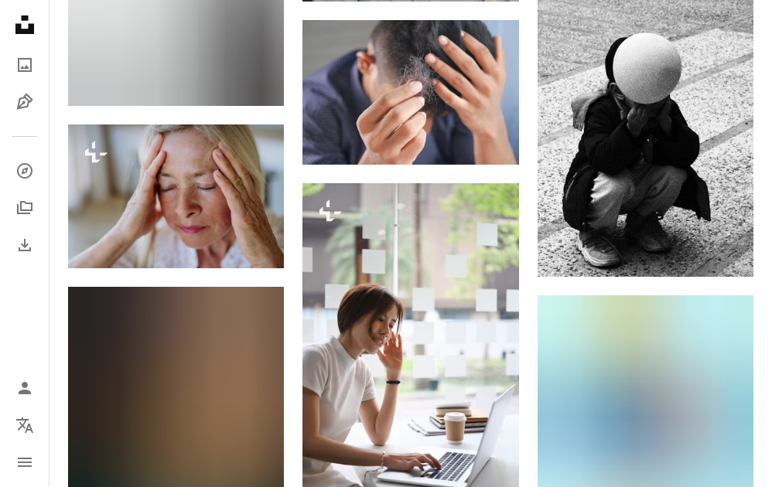
scroll to position [11398, 0]
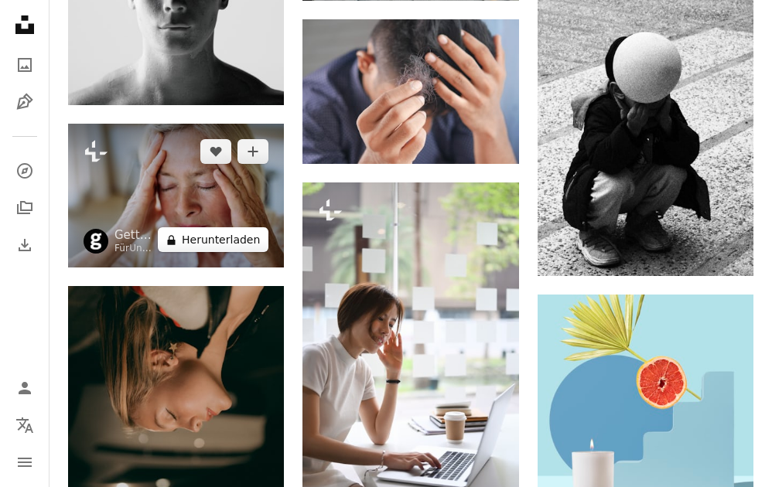
click at [243, 245] on button "A lock Herunterladen" at bounding box center [213, 239] width 111 height 25
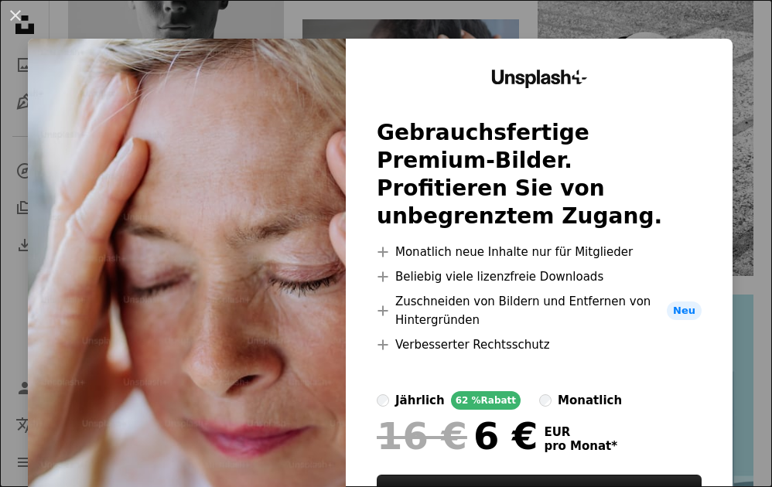
click at [516, 26] on div "An X shape Unsplash+ Gebrauchsfertige Premium-Bilder. Profitieren Sie von unbeg…" at bounding box center [386, 243] width 772 height 487
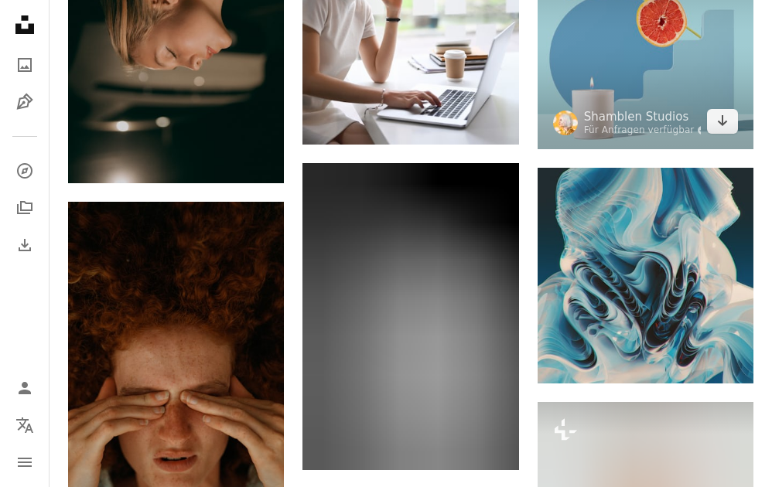
scroll to position [11986, 0]
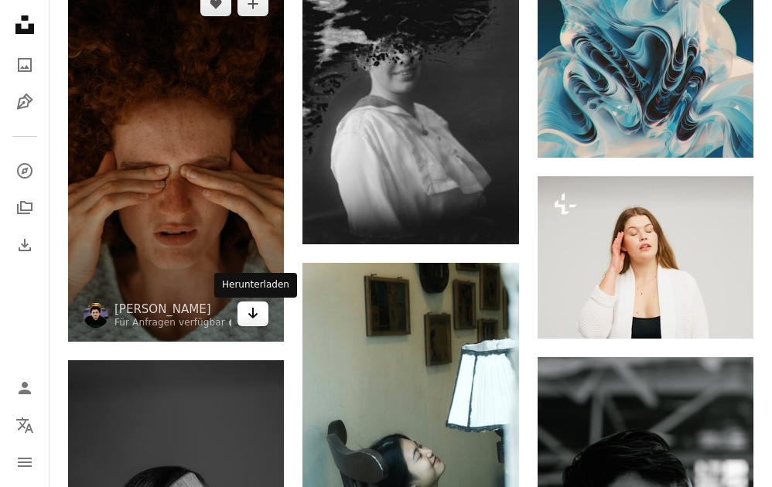
click at [255, 322] on icon "Arrow pointing down" at bounding box center [253, 313] width 12 height 19
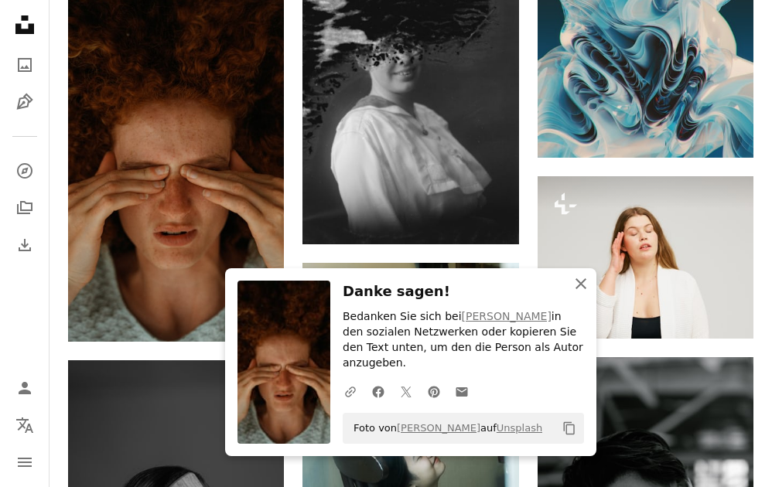
click at [579, 289] on icon "button" at bounding box center [580, 283] width 11 height 11
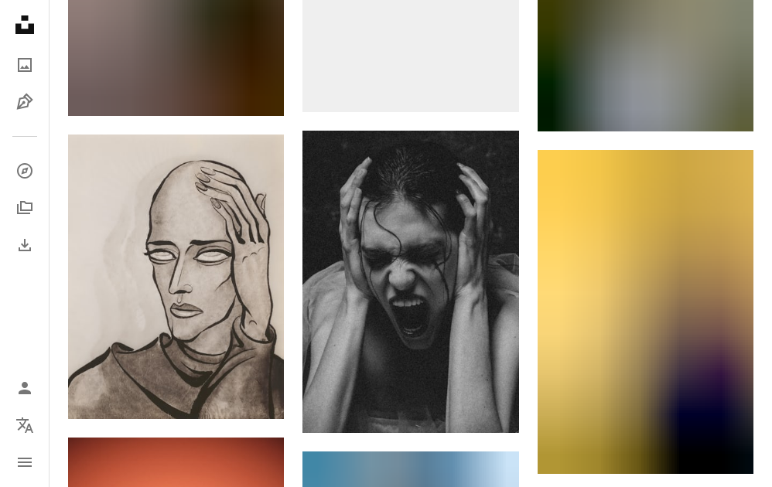
scroll to position [0, 0]
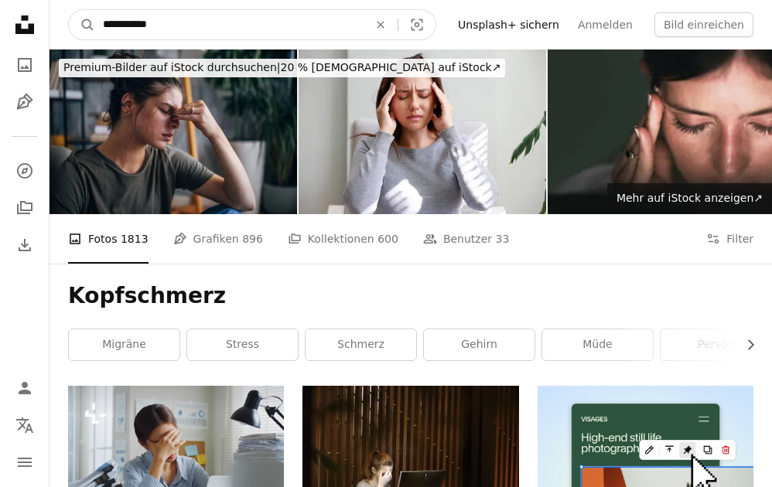
click at [126, 26] on input "**********" at bounding box center [229, 24] width 268 height 29
type input "**********"
click at [69, 10] on button "A magnifying glass" at bounding box center [82, 24] width 26 height 29
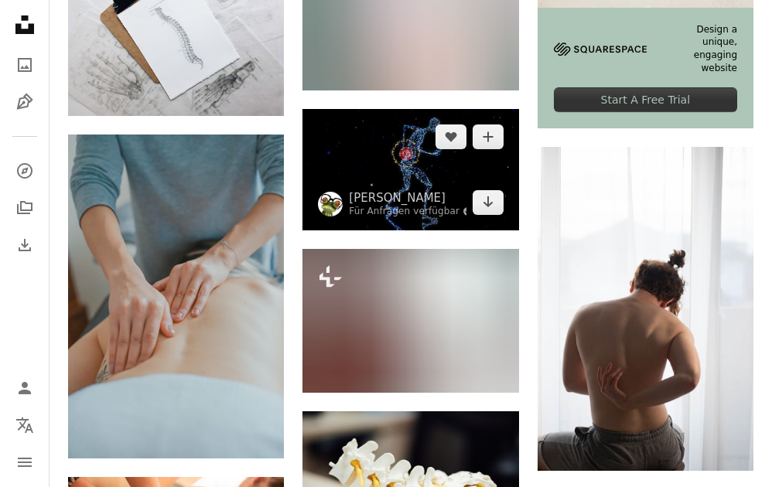
scroll to position [596, 0]
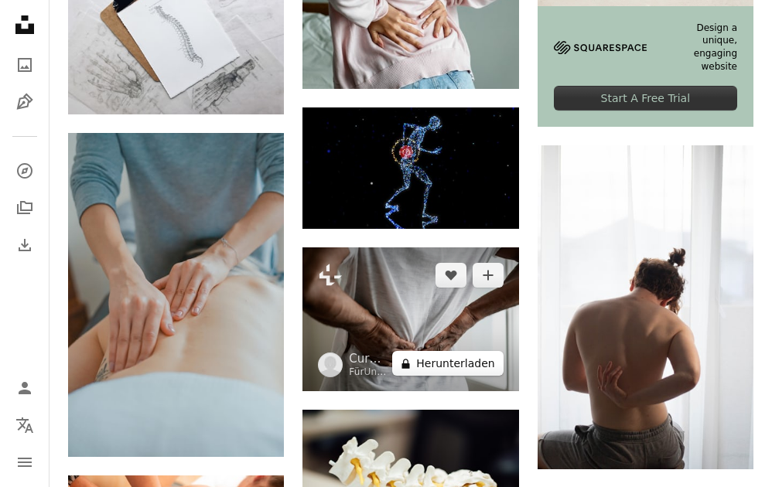
click at [470, 368] on button "A lock Herunterladen" at bounding box center [447, 363] width 111 height 25
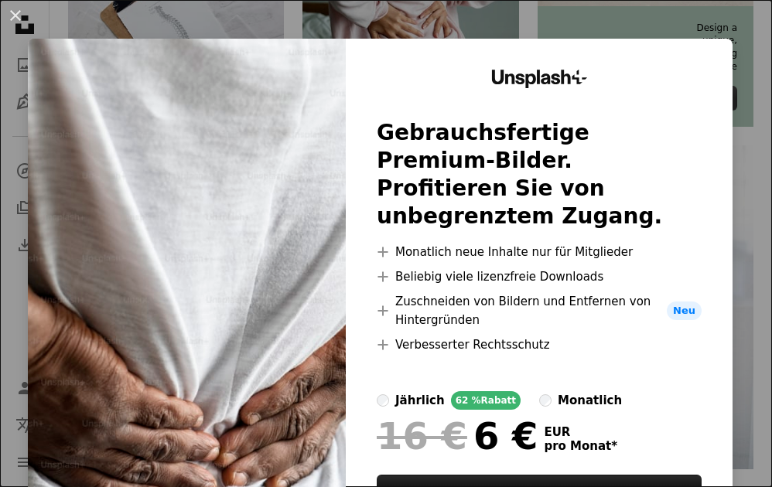
click at [578, 18] on div "An X shape Unsplash+ Gebrauchsfertige Premium-Bilder. Profitieren Sie von unbeg…" at bounding box center [386, 243] width 772 height 487
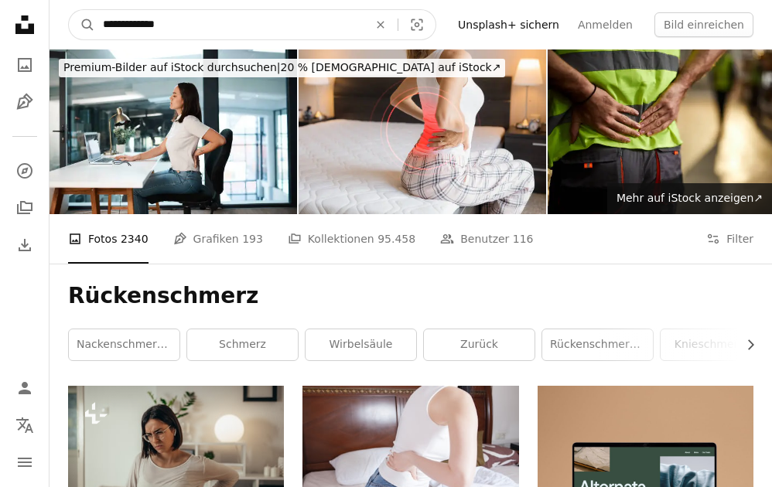
click at [199, 20] on input "**********" at bounding box center [229, 24] width 268 height 29
type input "****"
click at [69, 10] on button "A magnifying glass" at bounding box center [82, 24] width 26 height 29
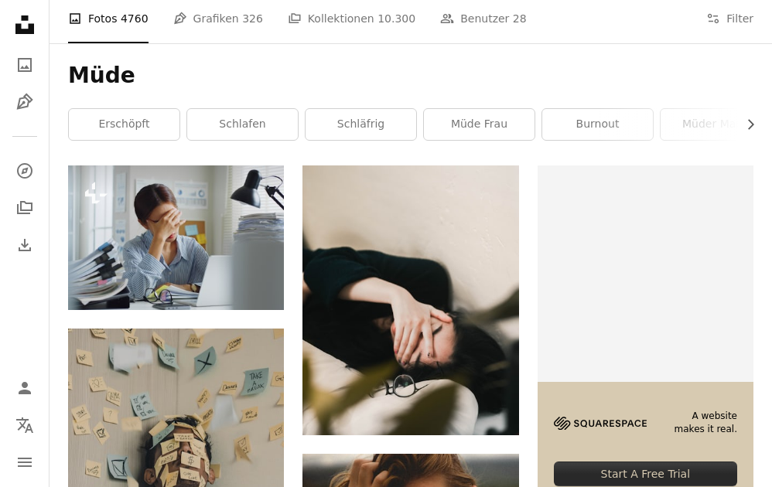
scroll to position [297, 0]
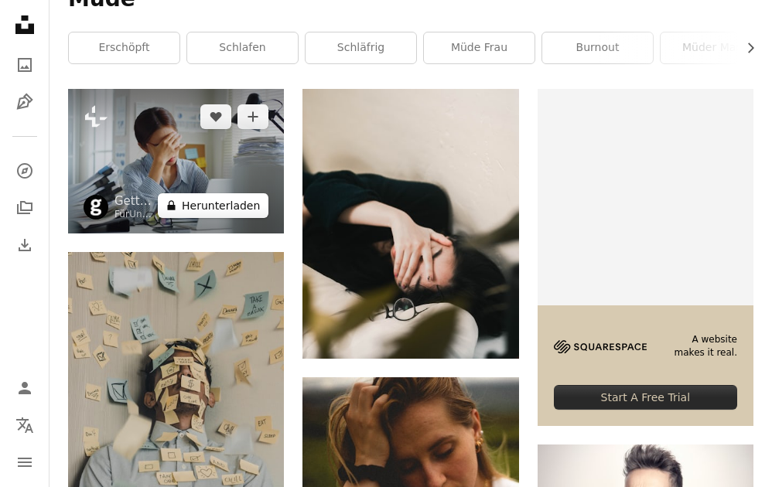
click at [249, 209] on button "A lock Herunterladen" at bounding box center [213, 205] width 111 height 25
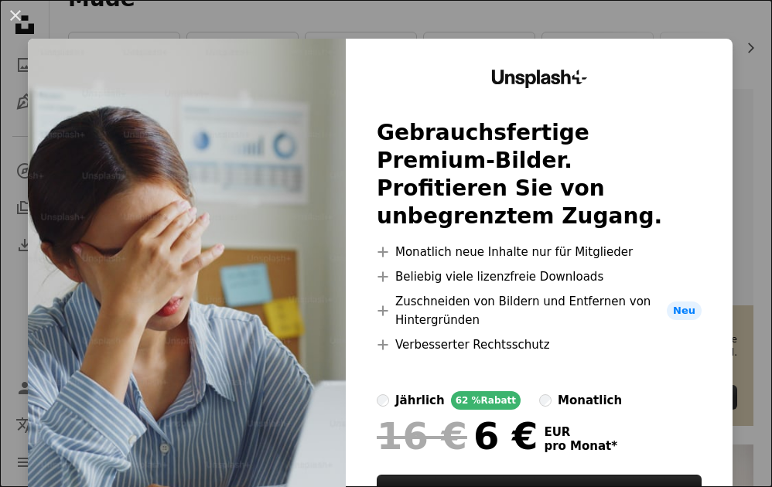
click at [480, 25] on div "An X shape Unsplash+ Gebrauchsfertige Premium-Bilder. Profitieren Sie von unbeg…" at bounding box center [386, 243] width 772 height 487
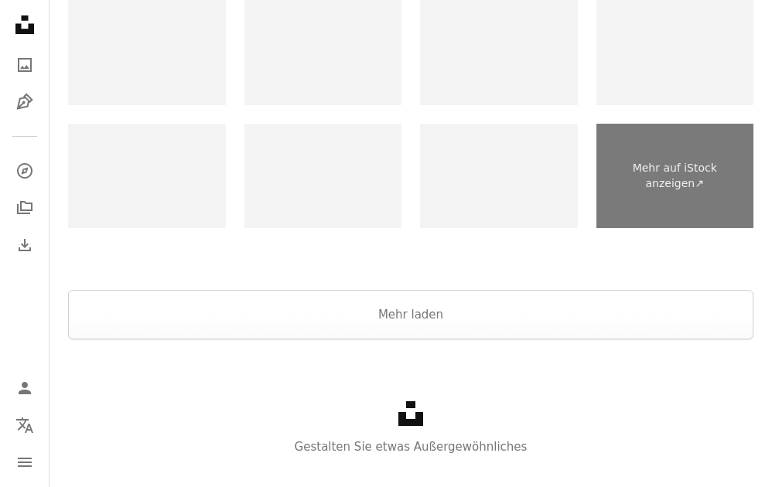
scroll to position [2381, 0]
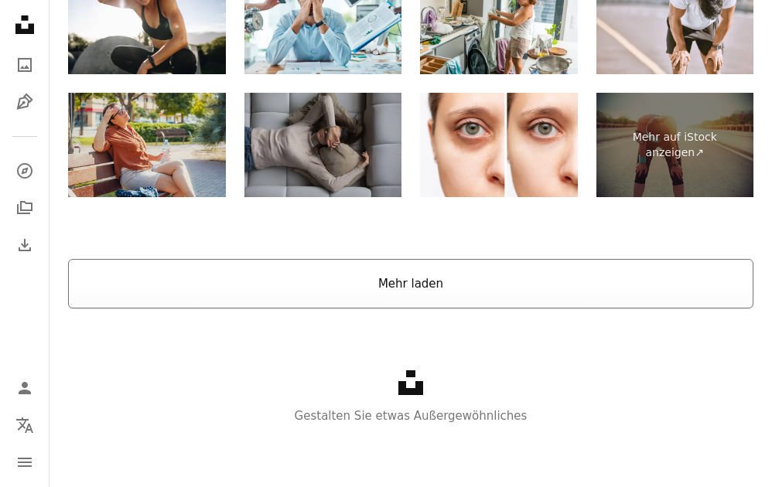
click at [480, 282] on button "Mehr laden" at bounding box center [410, 283] width 685 height 49
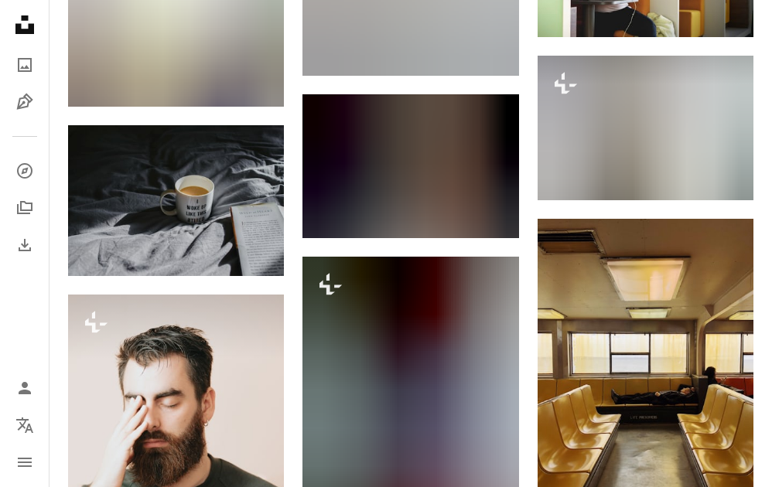
scroll to position [5307, 0]
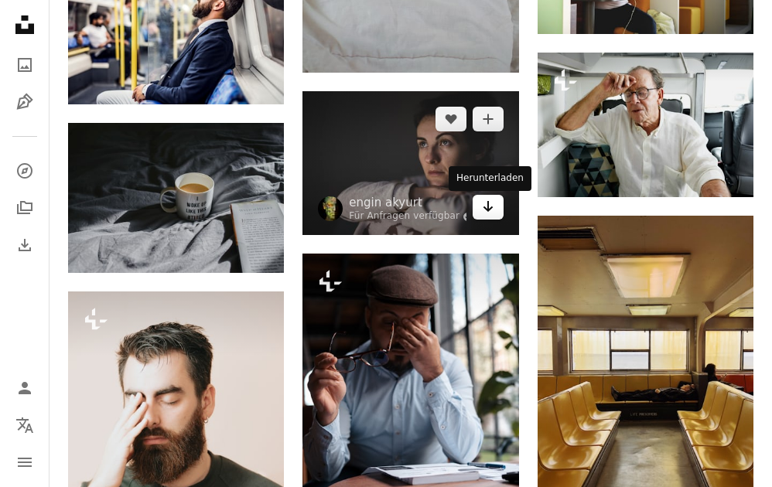
click at [492, 209] on icon "Herunterladen" at bounding box center [487, 206] width 10 height 11
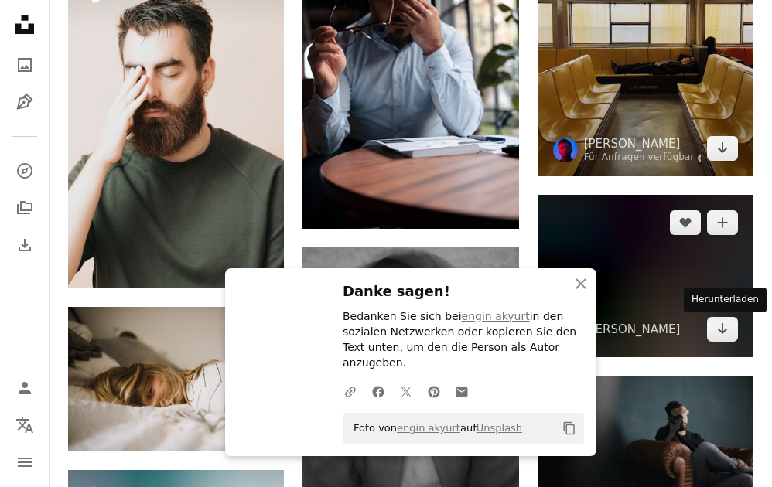
scroll to position [5637, 0]
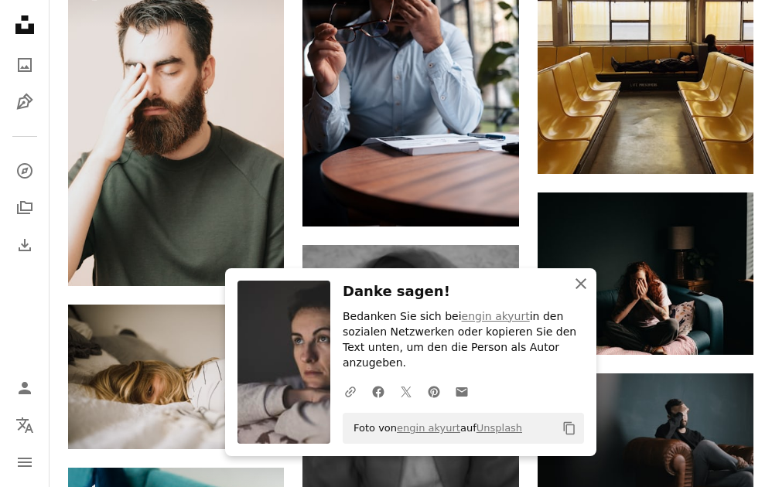
click at [582, 289] on icon "button" at bounding box center [580, 283] width 11 height 11
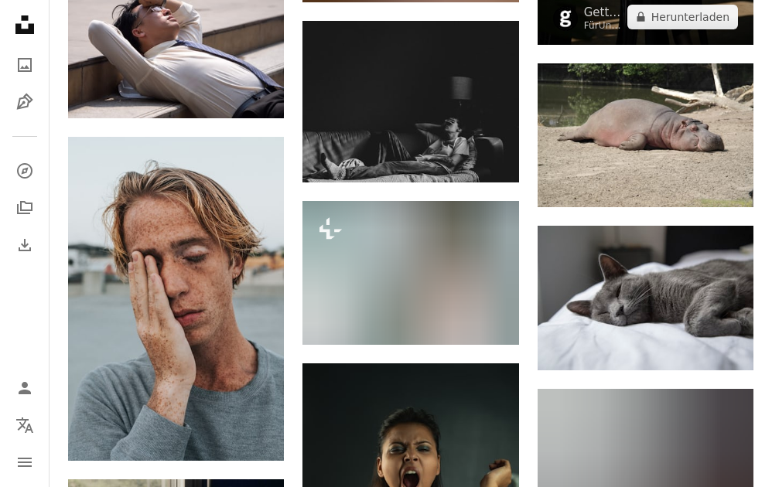
scroll to position [0, 0]
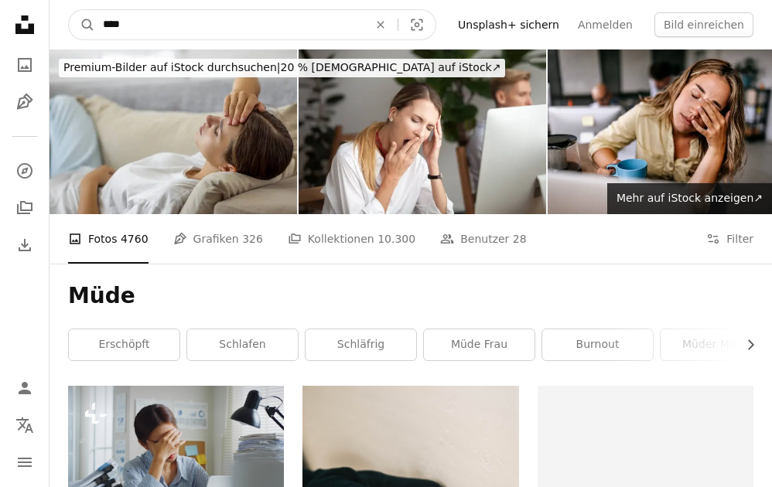
click at [178, 31] on input "****" at bounding box center [229, 24] width 268 height 29
type input "**********"
click at [69, 10] on button "A magnifying glass" at bounding box center [82, 24] width 26 height 29
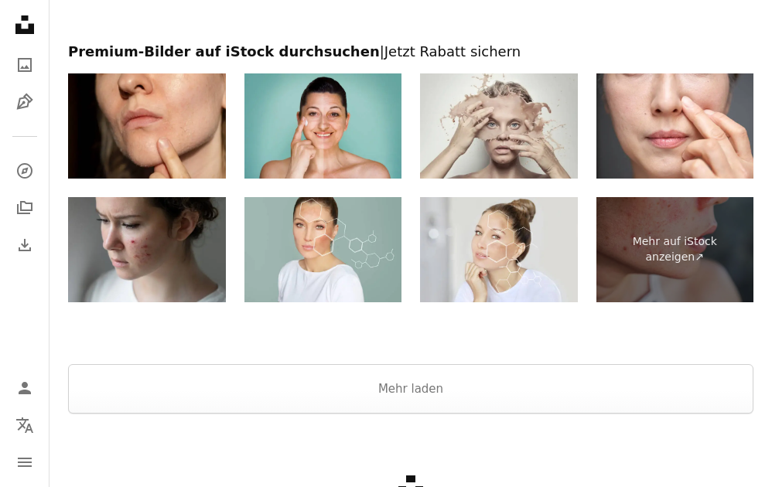
scroll to position [2868, 0]
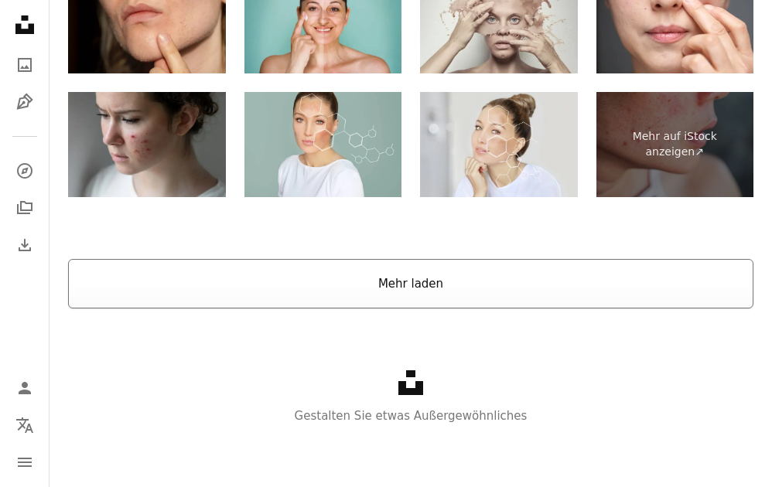
click at [458, 291] on button "Mehr laden" at bounding box center [410, 283] width 685 height 49
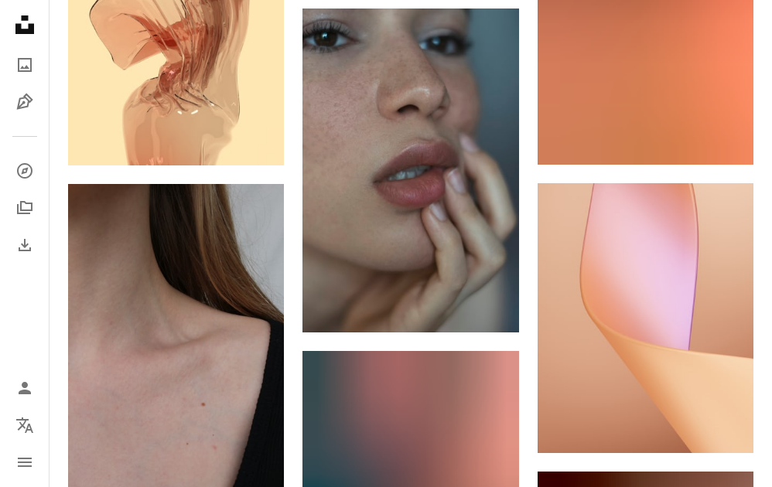
scroll to position [0, 0]
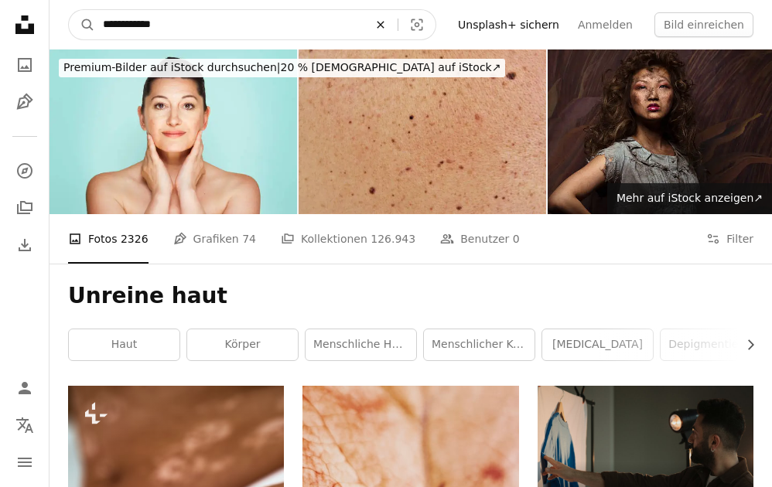
click at [397, 23] on icon "An X shape" at bounding box center [380, 25] width 34 height 12
type input "**********"
click at [69, 10] on button "A magnifying glass" at bounding box center [82, 24] width 26 height 29
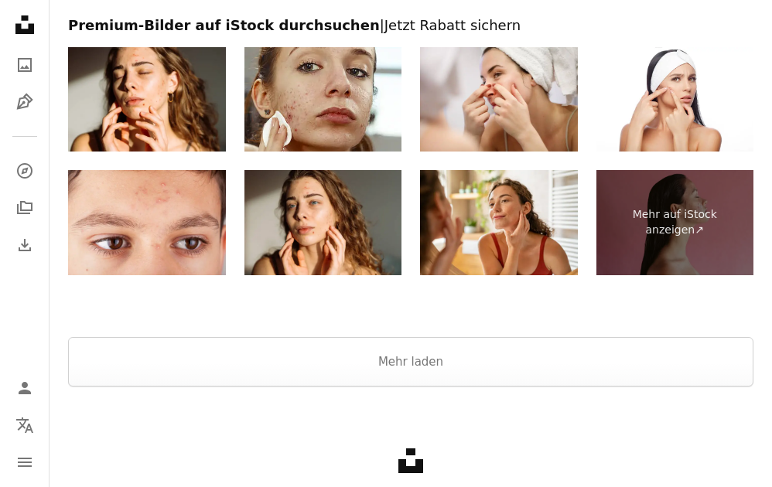
scroll to position [2544, 0]
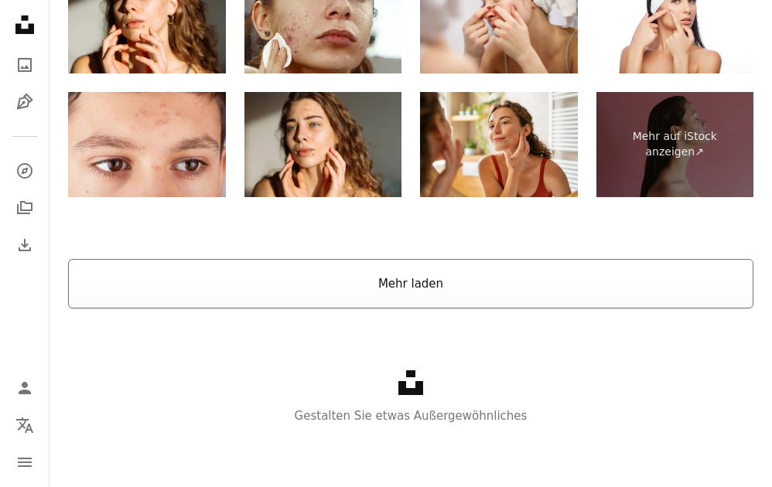
click at [387, 281] on button "Mehr laden" at bounding box center [410, 283] width 685 height 49
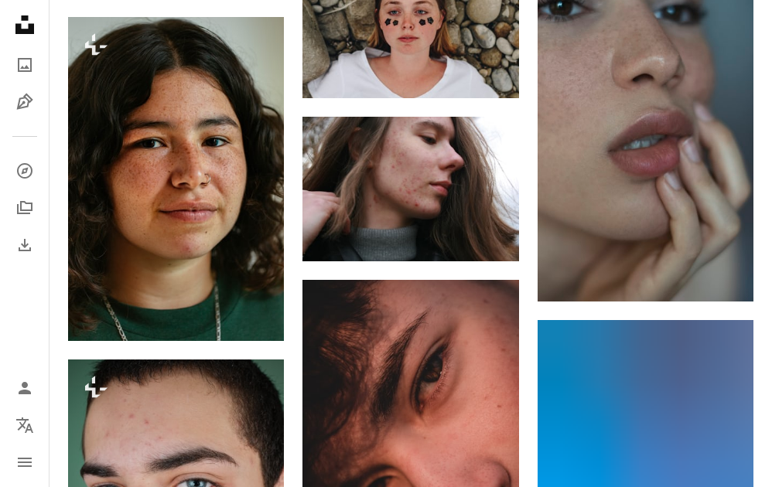
scroll to position [2435, 0]
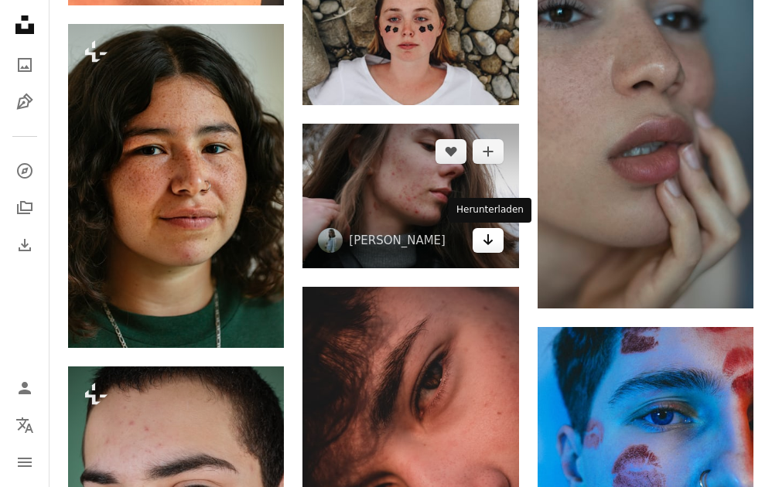
click at [485, 241] on icon "Herunterladen" at bounding box center [487, 239] width 10 height 11
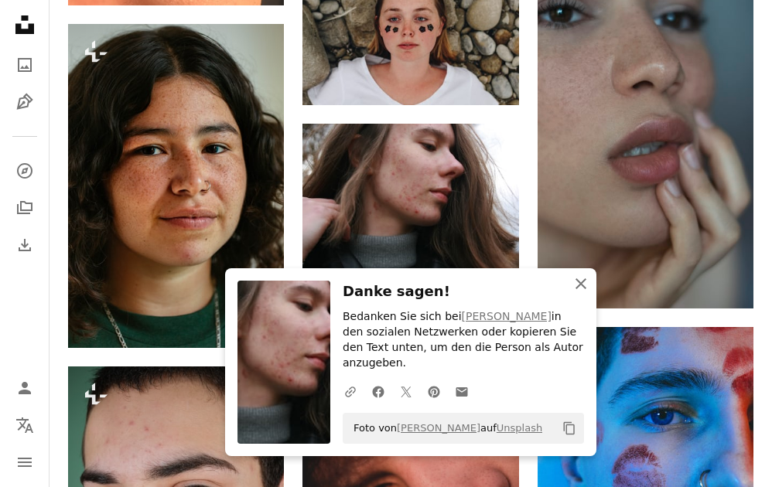
click at [583, 287] on icon "button" at bounding box center [580, 283] width 11 height 11
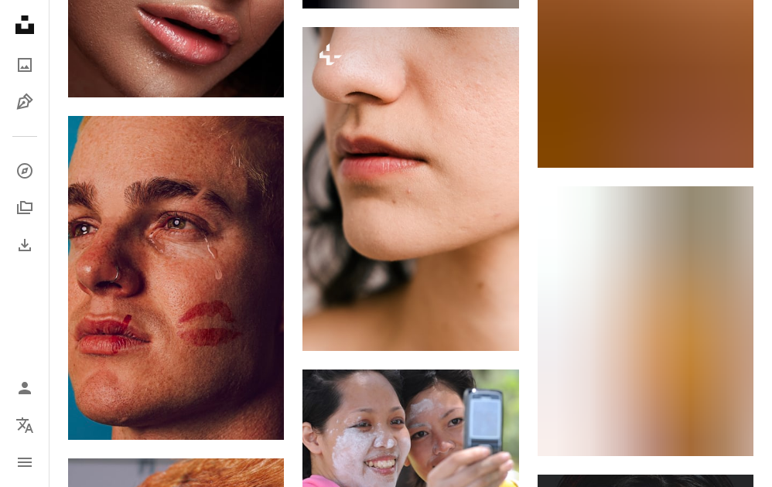
scroll to position [0, 0]
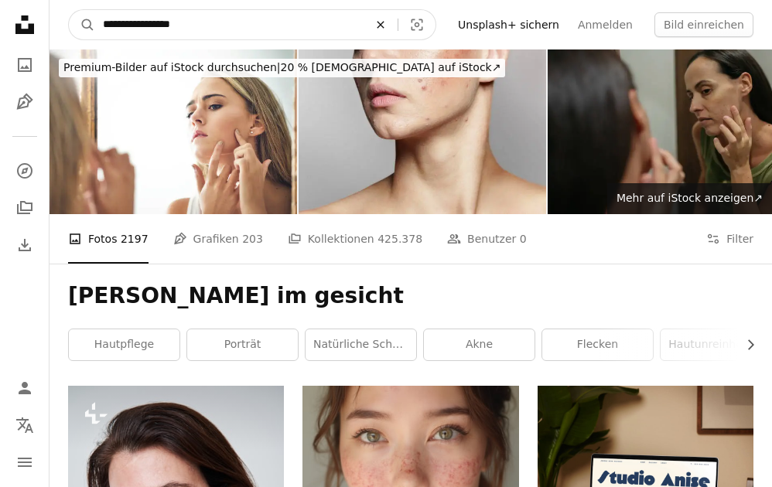
click at [395, 22] on icon "An X shape" at bounding box center [380, 25] width 34 height 12
type input "**********"
click at [69, 10] on button "A magnifying glass" at bounding box center [82, 24] width 26 height 29
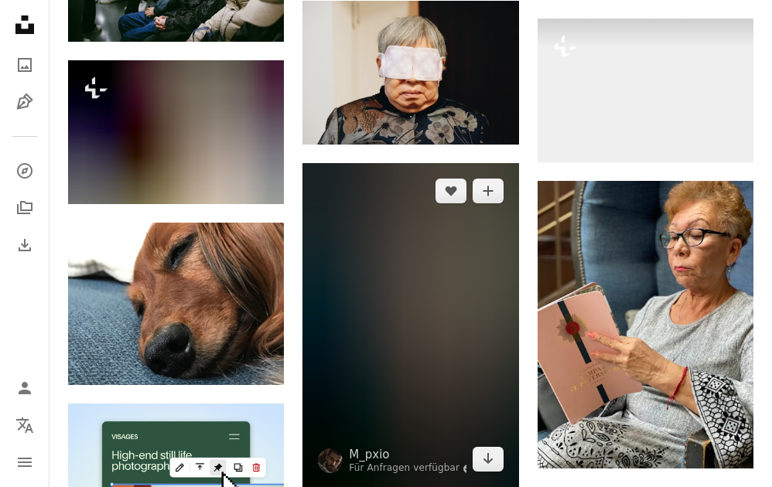
scroll to position [2247, 0]
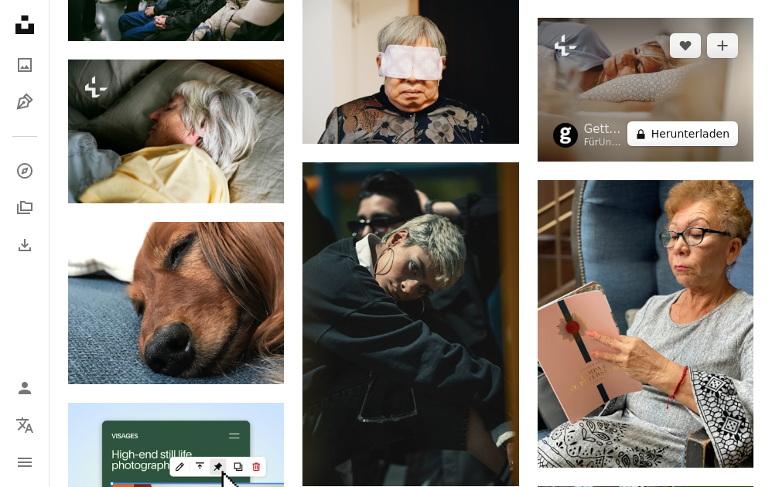
click at [709, 138] on button "A lock Herunterladen" at bounding box center [682, 133] width 111 height 25
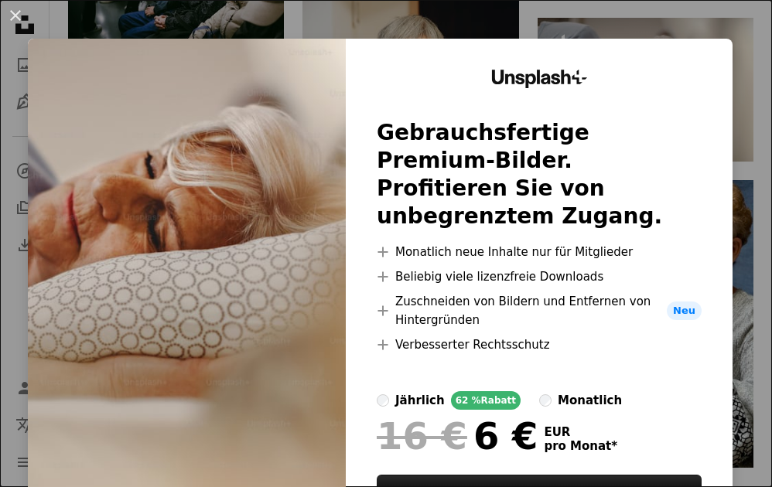
click at [673, 23] on div "An X shape Unsplash+ Gebrauchsfertige Premium-Bilder. Profitieren Sie von unbeg…" at bounding box center [386, 243] width 772 height 487
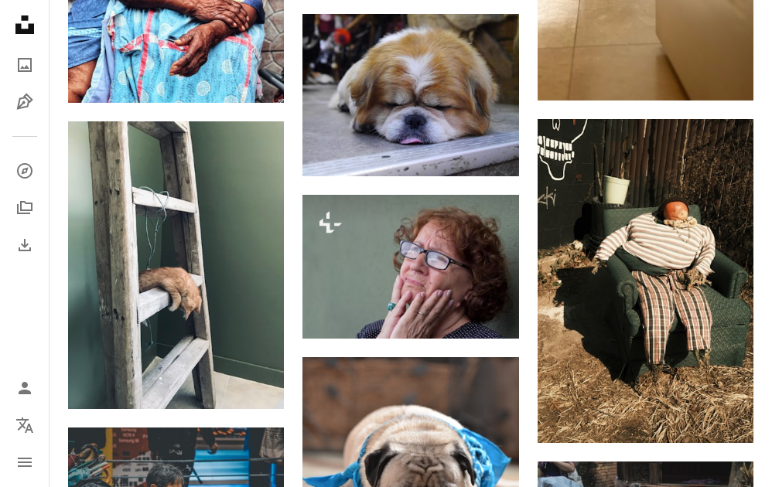
scroll to position [6449, 0]
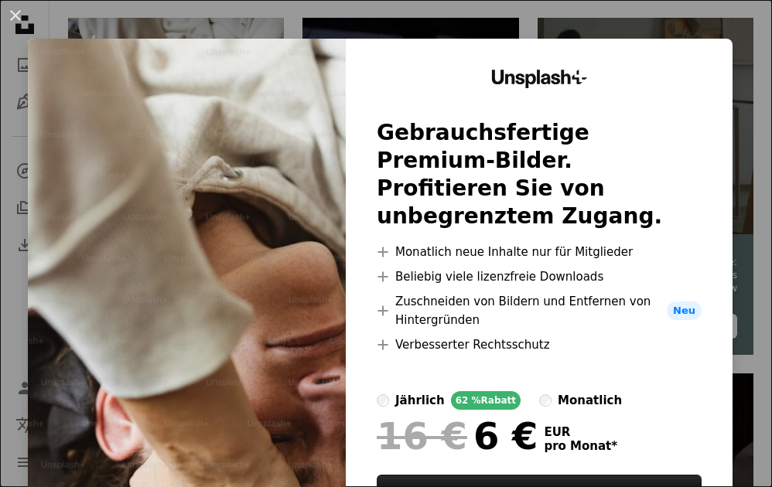
scroll to position [368, 0]
click at [472, 23] on div "An X shape Unsplash+ Gebrauchsfertige Premium-Bilder. Profitieren Sie von unbeg…" at bounding box center [386, 243] width 772 height 487
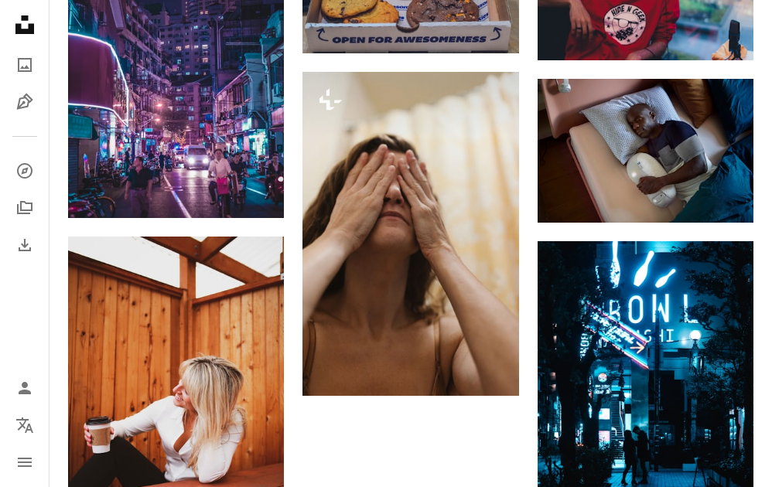
scroll to position [1331, 0]
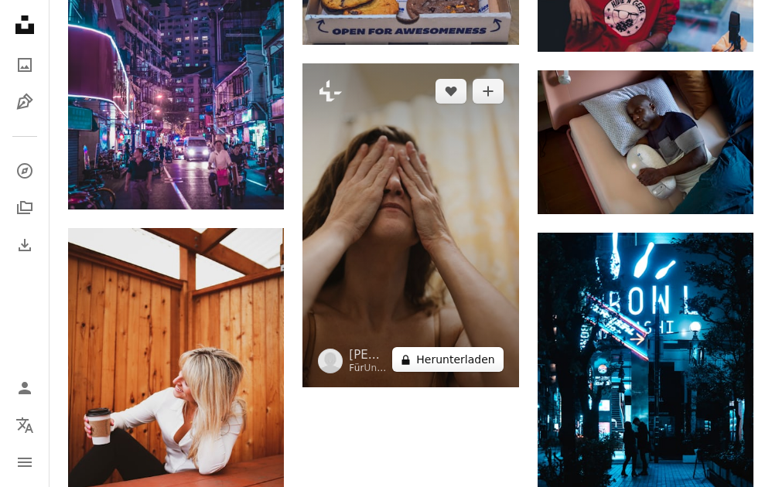
click at [466, 357] on button "A lock Herunterladen" at bounding box center [447, 359] width 111 height 25
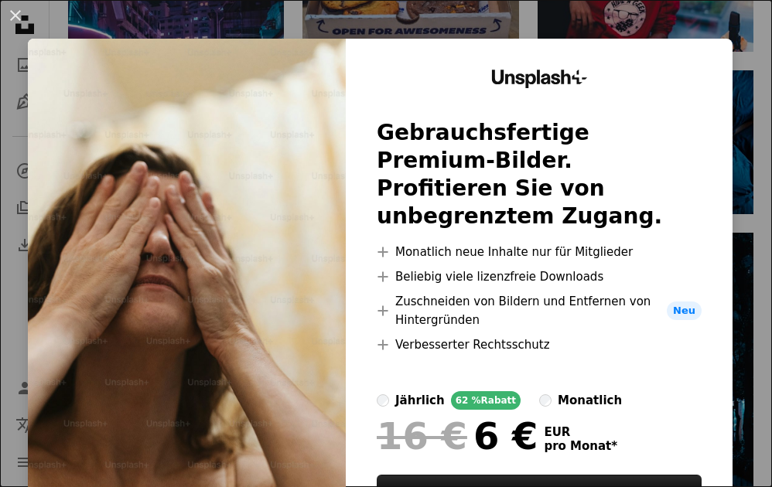
click at [641, 24] on div "An X shape Unsplash+ Gebrauchsfertige Premium-Bilder. Profitieren Sie von unbeg…" at bounding box center [386, 243] width 772 height 487
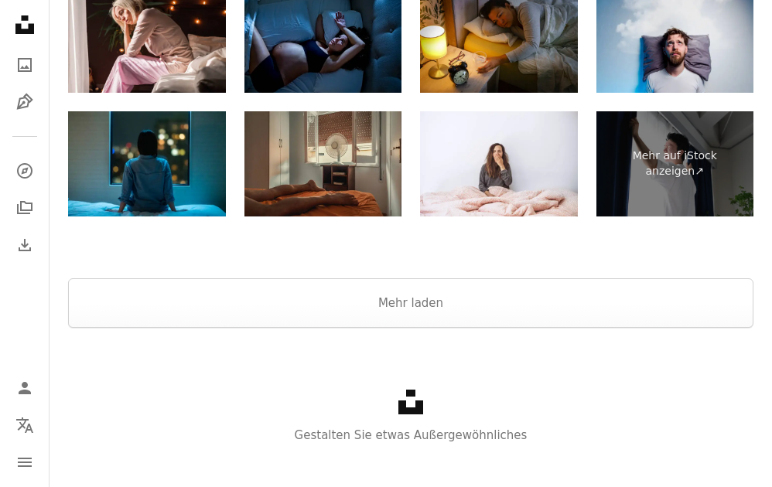
scroll to position [2459, 0]
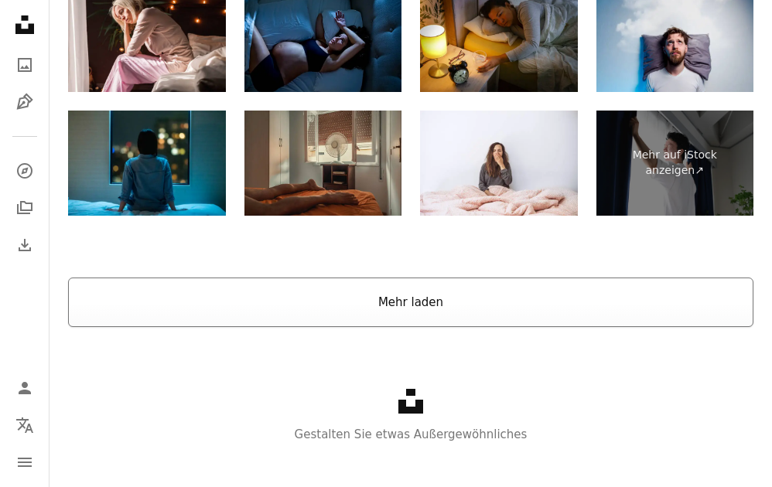
click at [557, 302] on button "Mehr laden" at bounding box center [410, 302] width 685 height 49
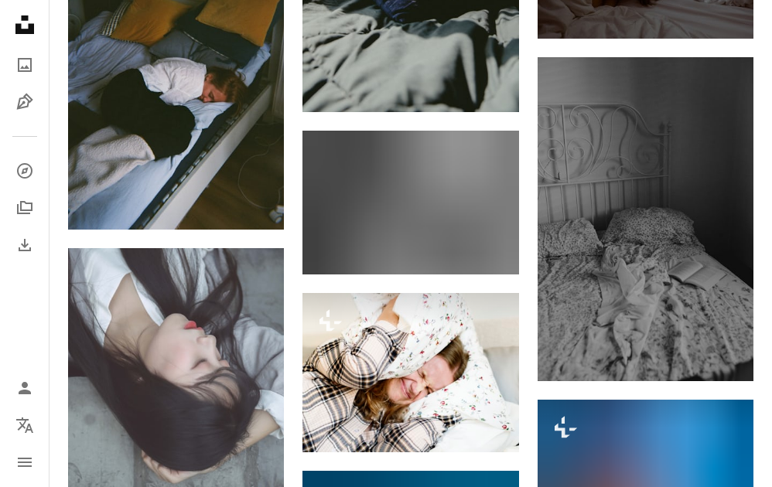
scroll to position [6625, 0]
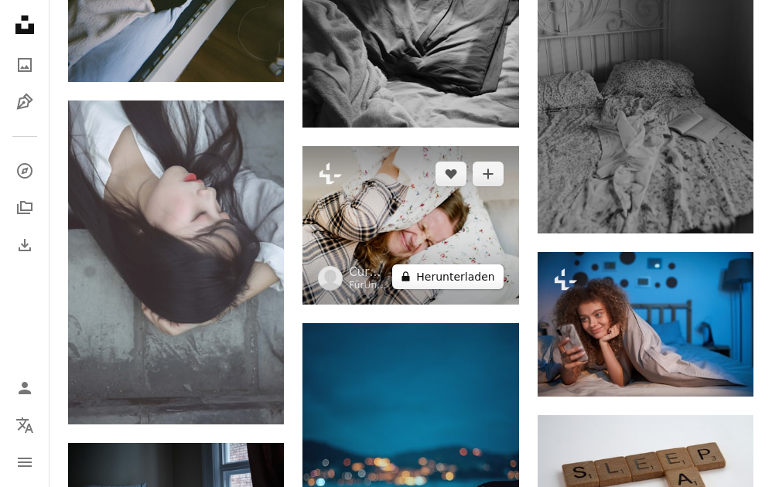
click at [486, 283] on button "A lock Herunterladen" at bounding box center [447, 276] width 111 height 25
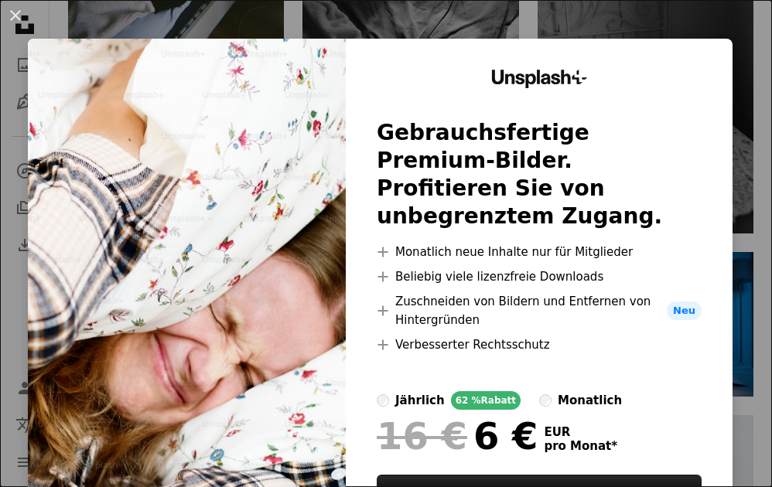
click at [612, 27] on div "An X shape Unsplash+ Gebrauchsfertige Premium-Bilder. Profitieren Sie von unbeg…" at bounding box center [386, 243] width 772 height 487
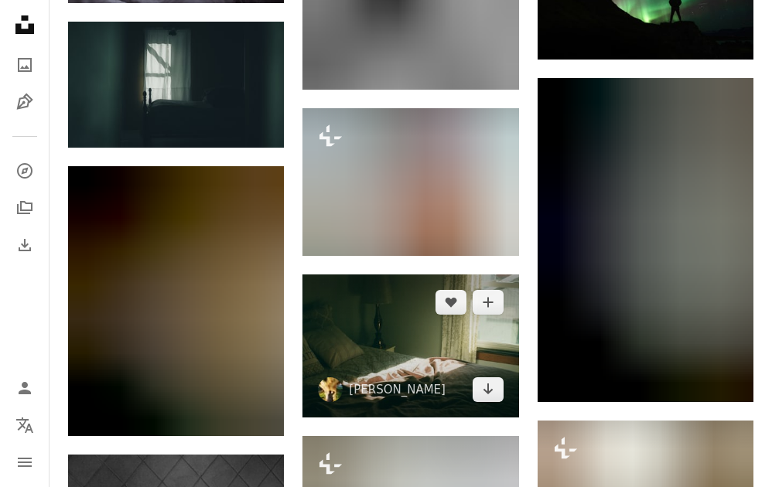
scroll to position [8637, 0]
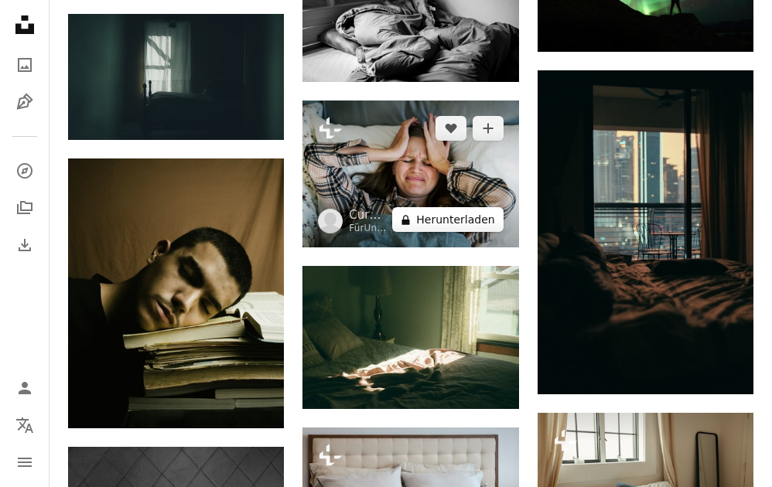
click at [482, 226] on button "A lock Herunterladen" at bounding box center [447, 219] width 111 height 25
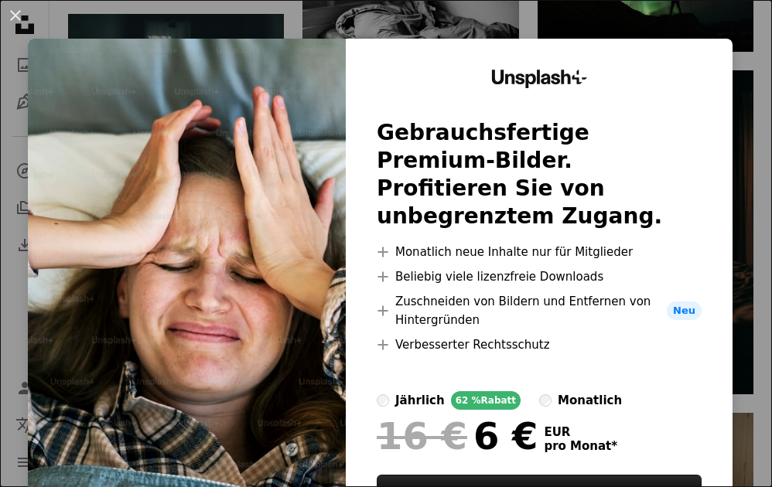
click at [591, 16] on div "An X shape Unsplash+ Gebrauchsfertige Premium-Bilder. Profitieren Sie von unbeg…" at bounding box center [386, 243] width 772 height 487
